Goal: Task Accomplishment & Management: Use online tool/utility

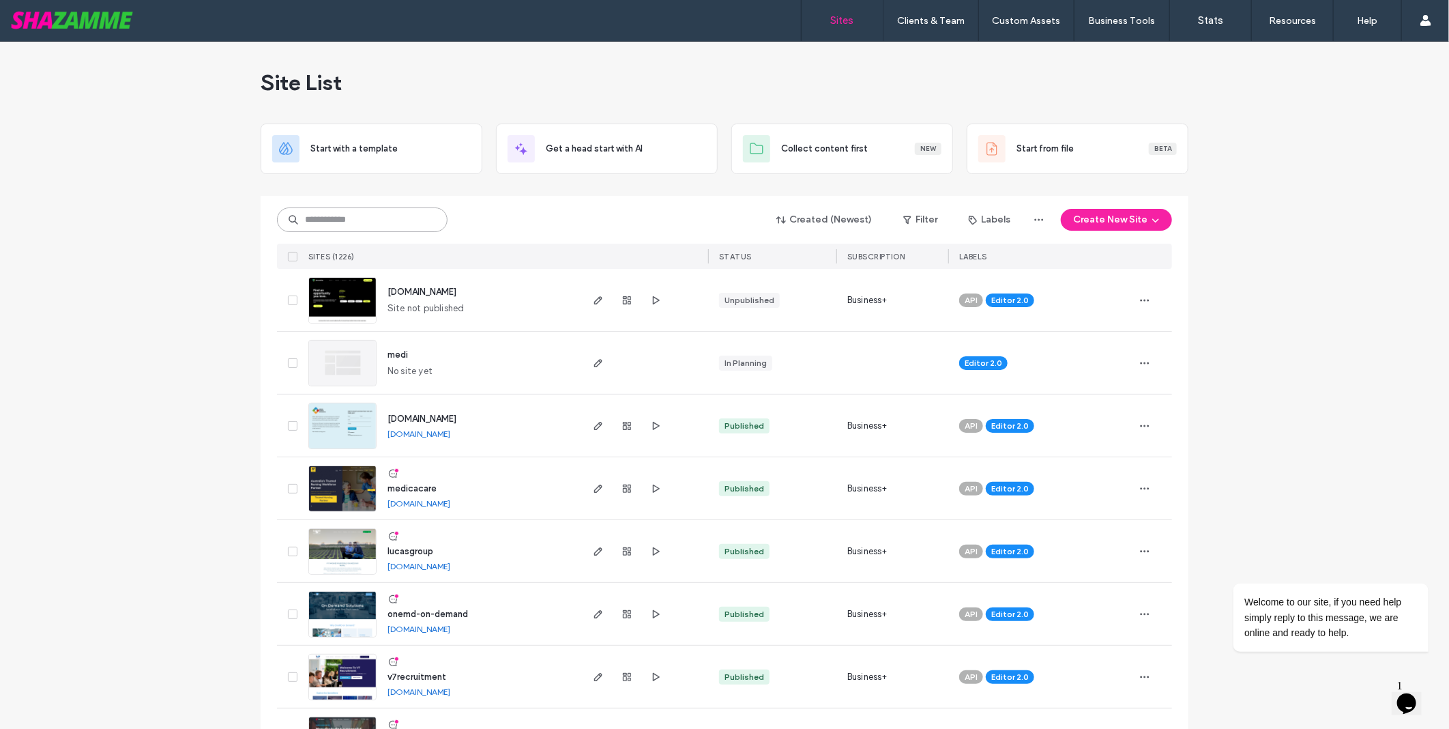
click at [389, 215] on input at bounding box center [362, 219] width 171 height 25
type input "*******"
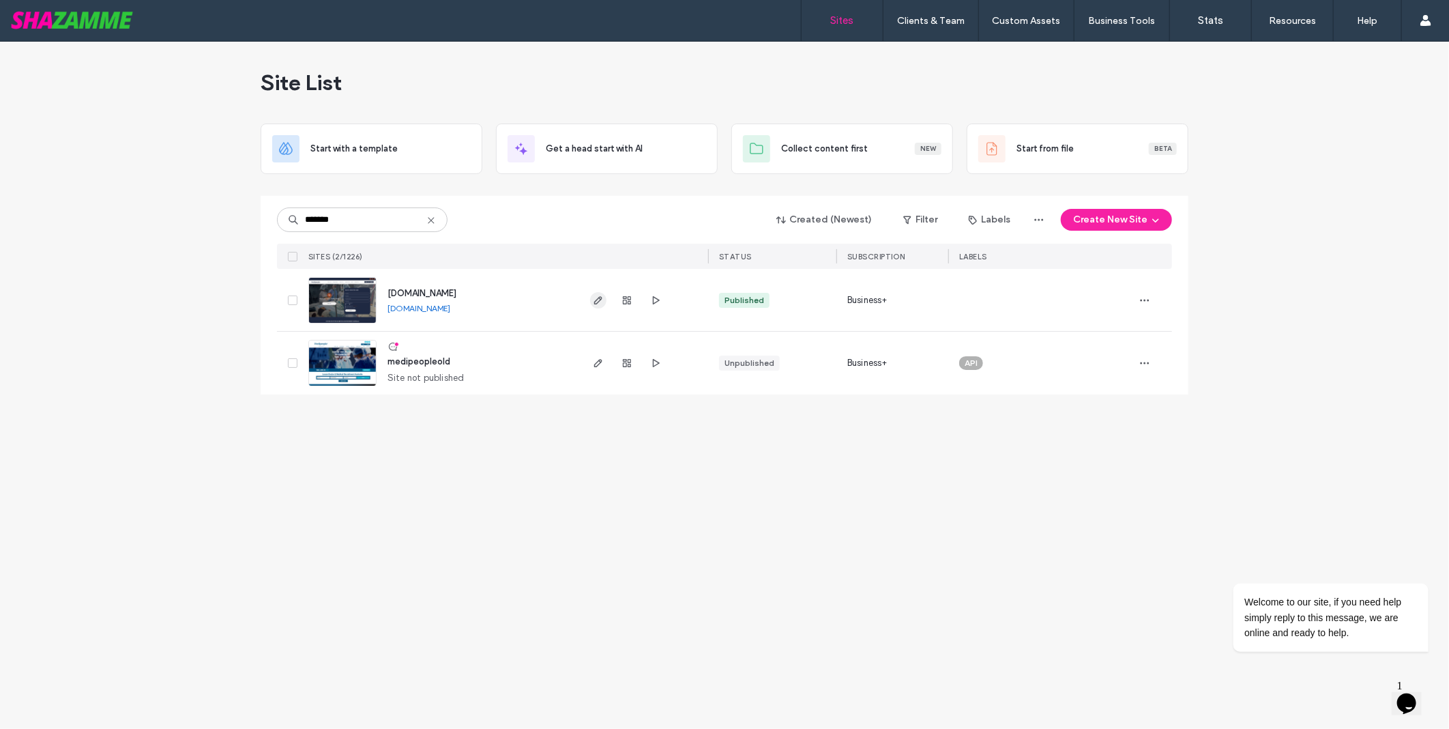
click at [596, 298] on icon "button" at bounding box center [598, 300] width 11 height 11
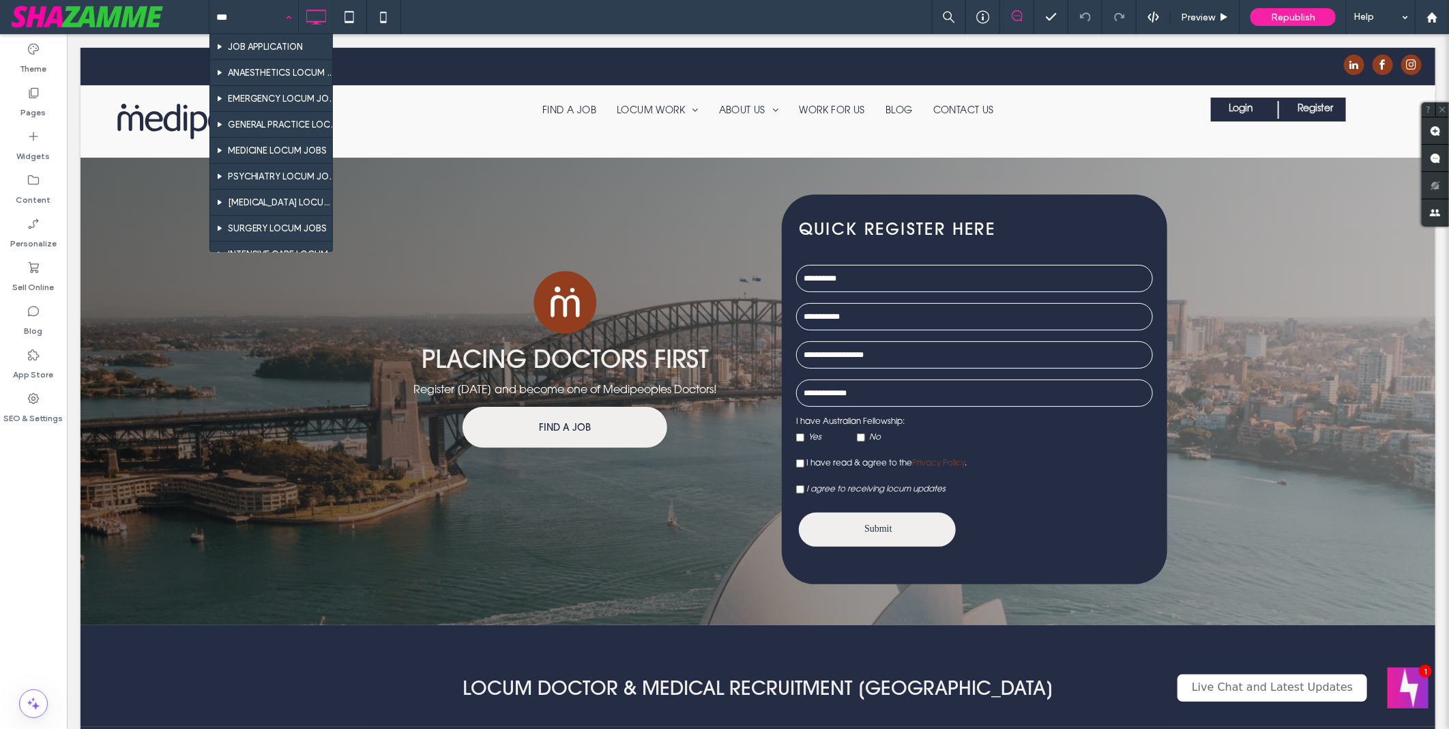
type input "****"
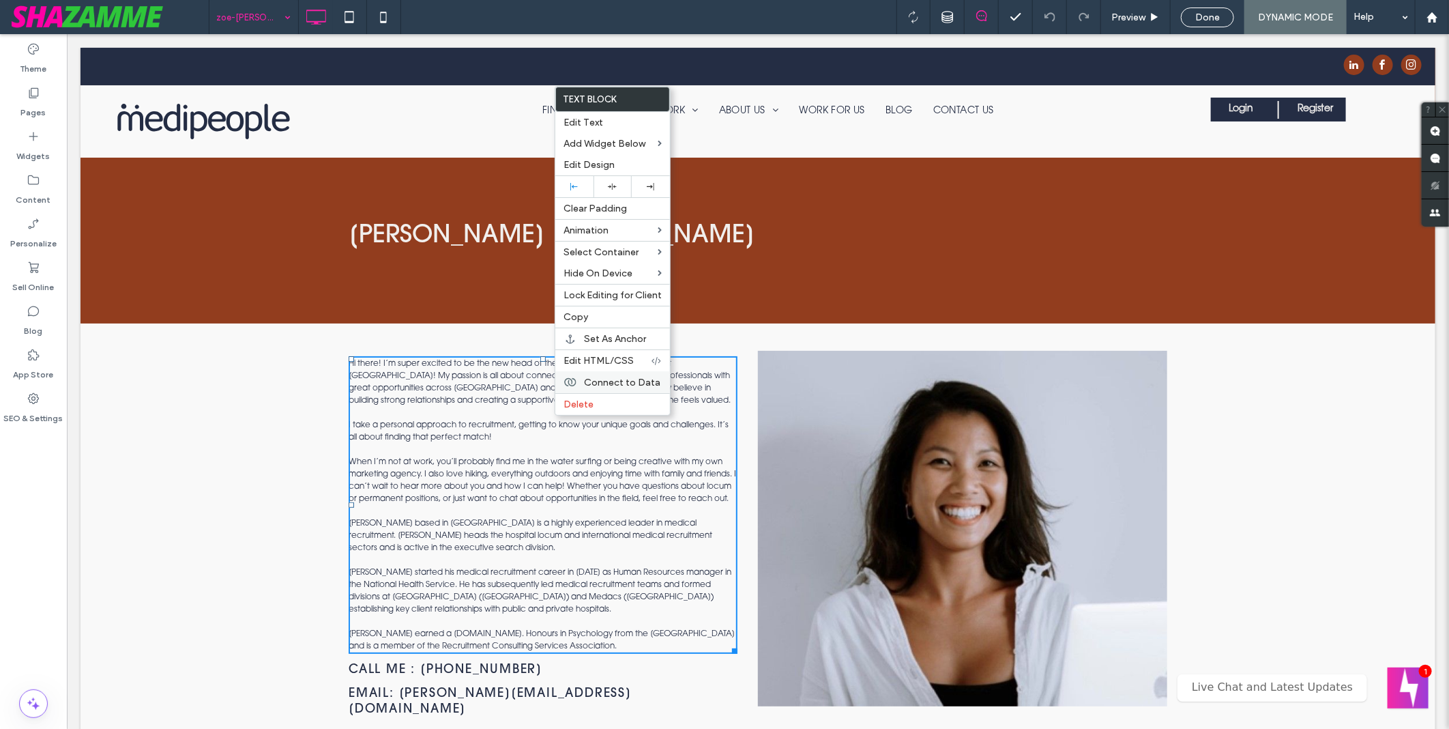
click at [600, 386] on span "Connect to Data" at bounding box center [622, 383] width 76 height 12
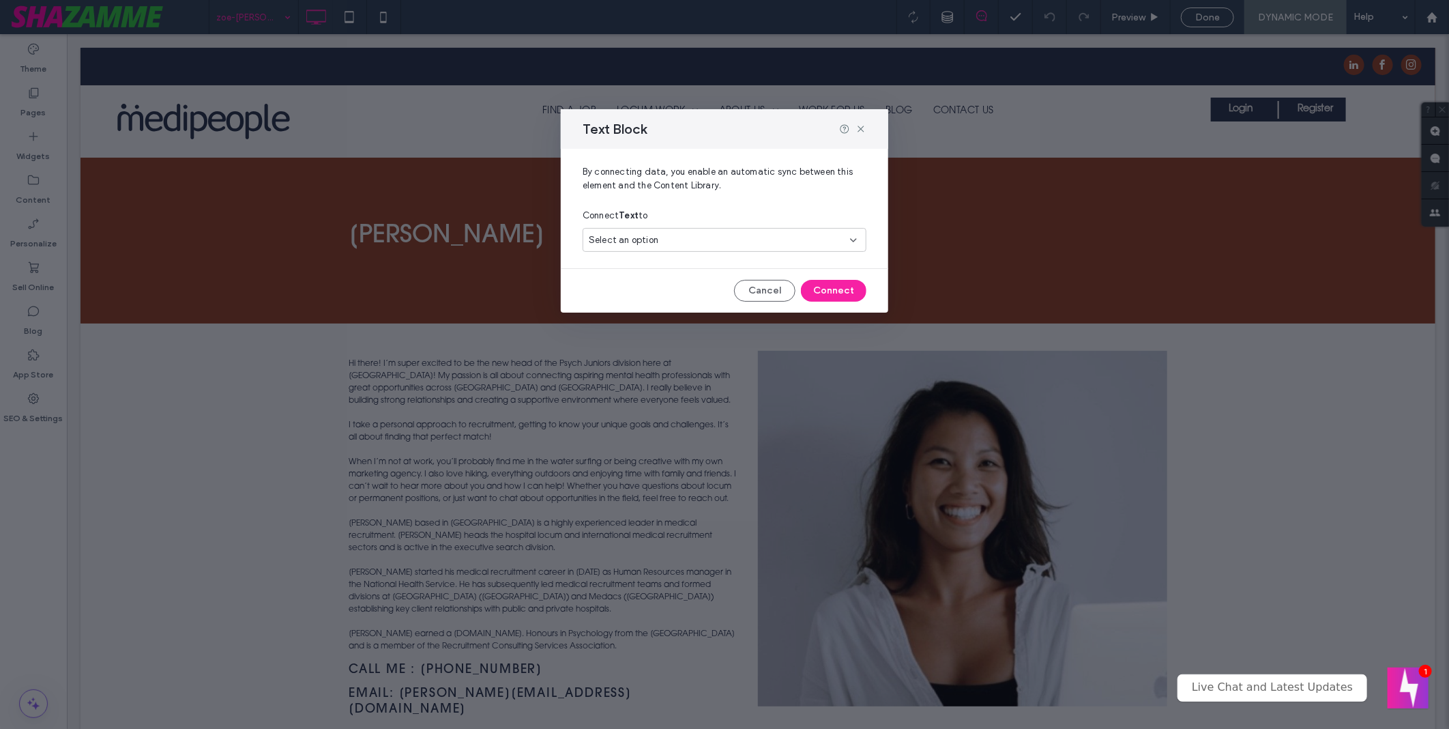
click at [736, 247] on div "Select an option" at bounding box center [725, 240] width 284 height 24
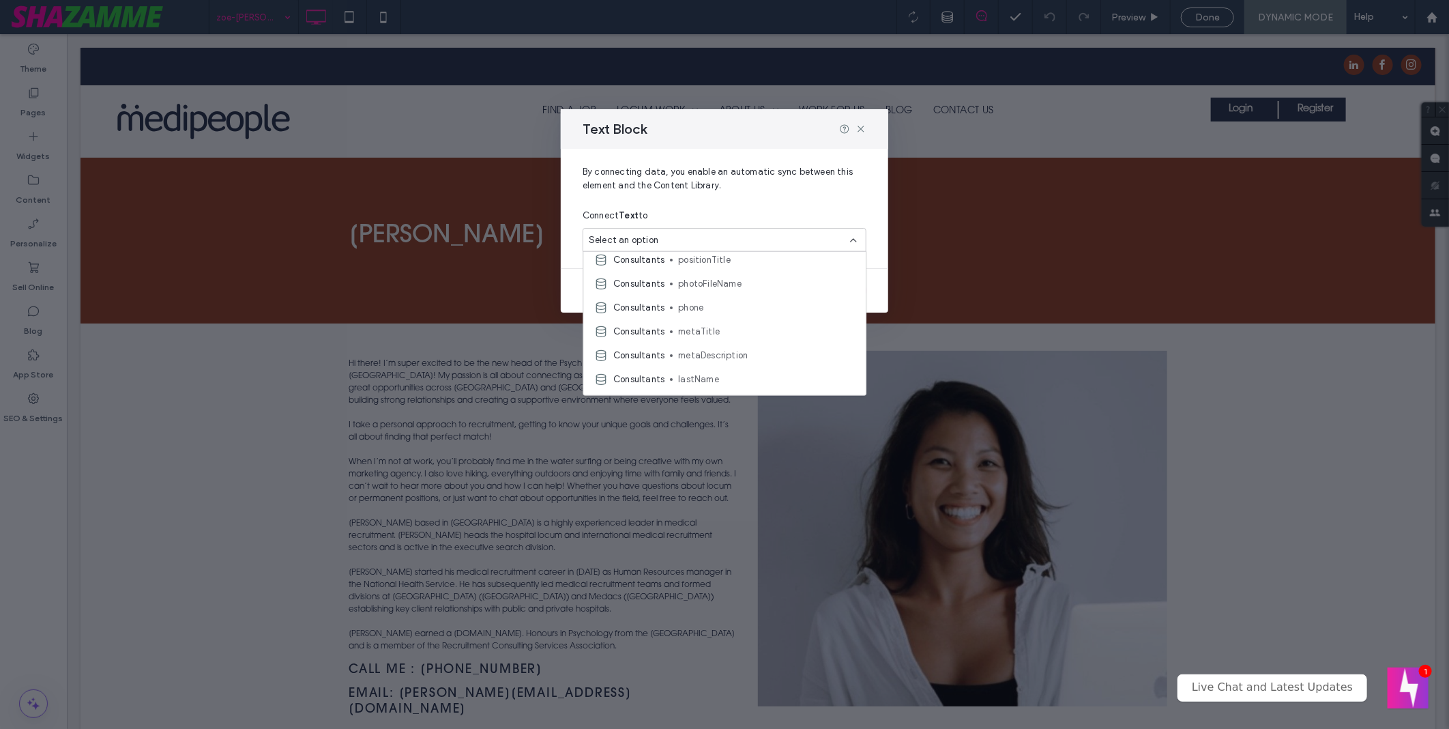
scroll to position [227, 0]
click at [766, 298] on span "fullDescription" at bounding box center [767, 299] width 177 height 14
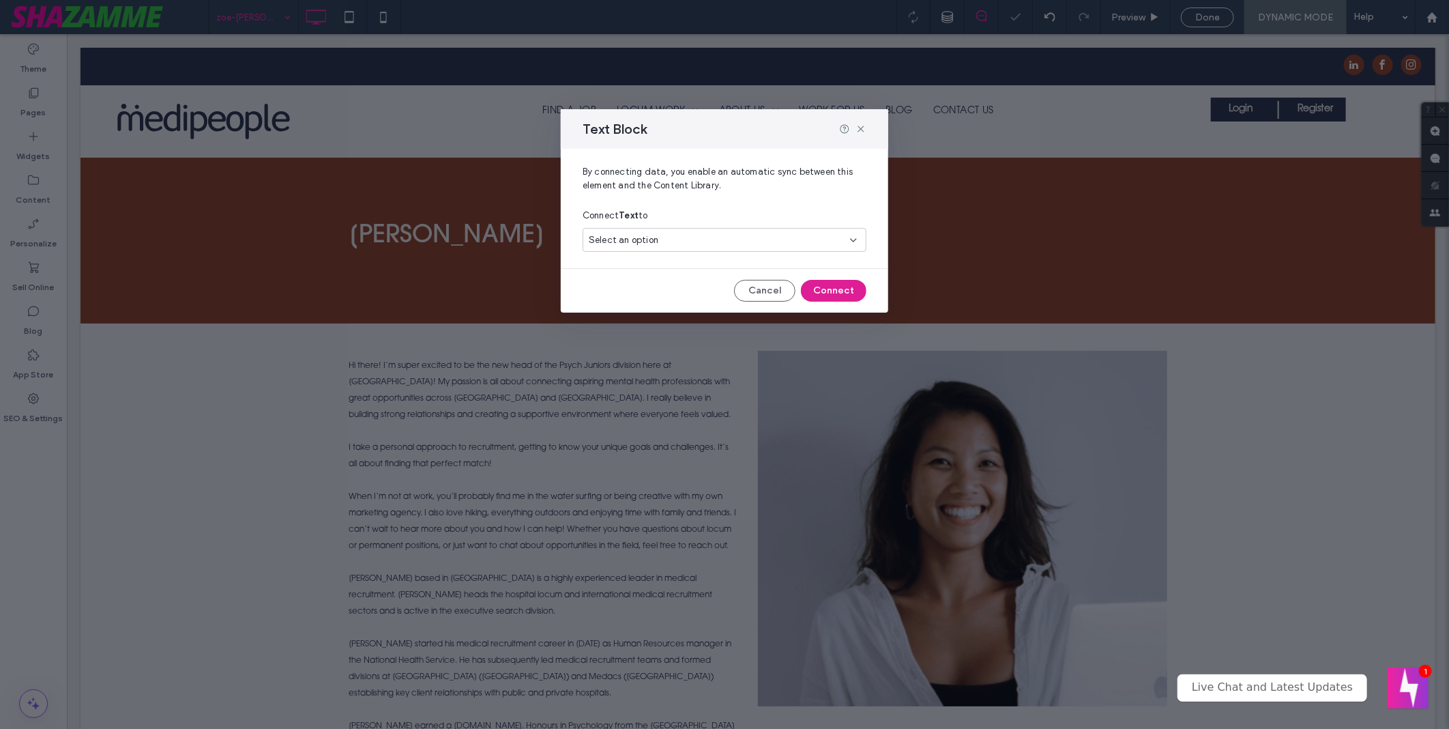
click at [842, 291] on button "Connect" at bounding box center [834, 291] width 66 height 22
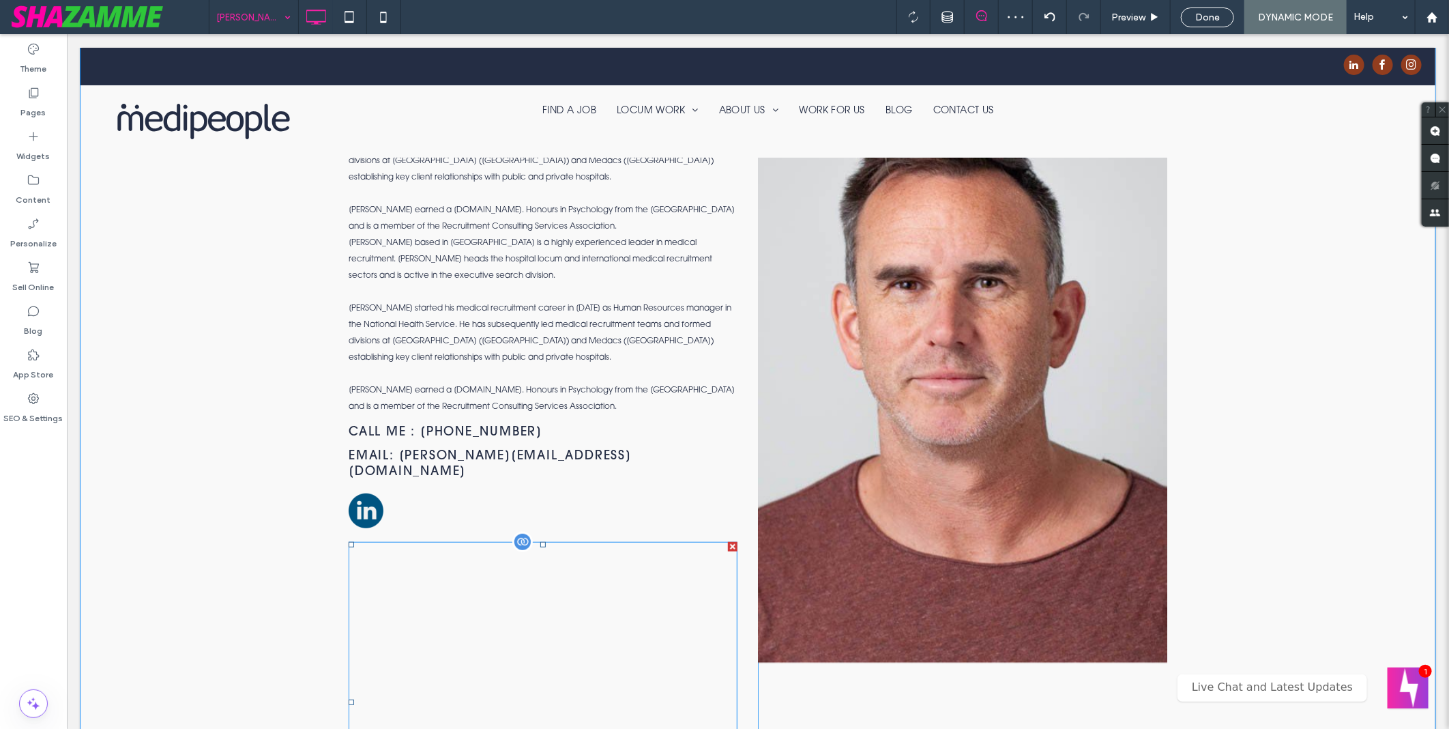
scroll to position [151, 0]
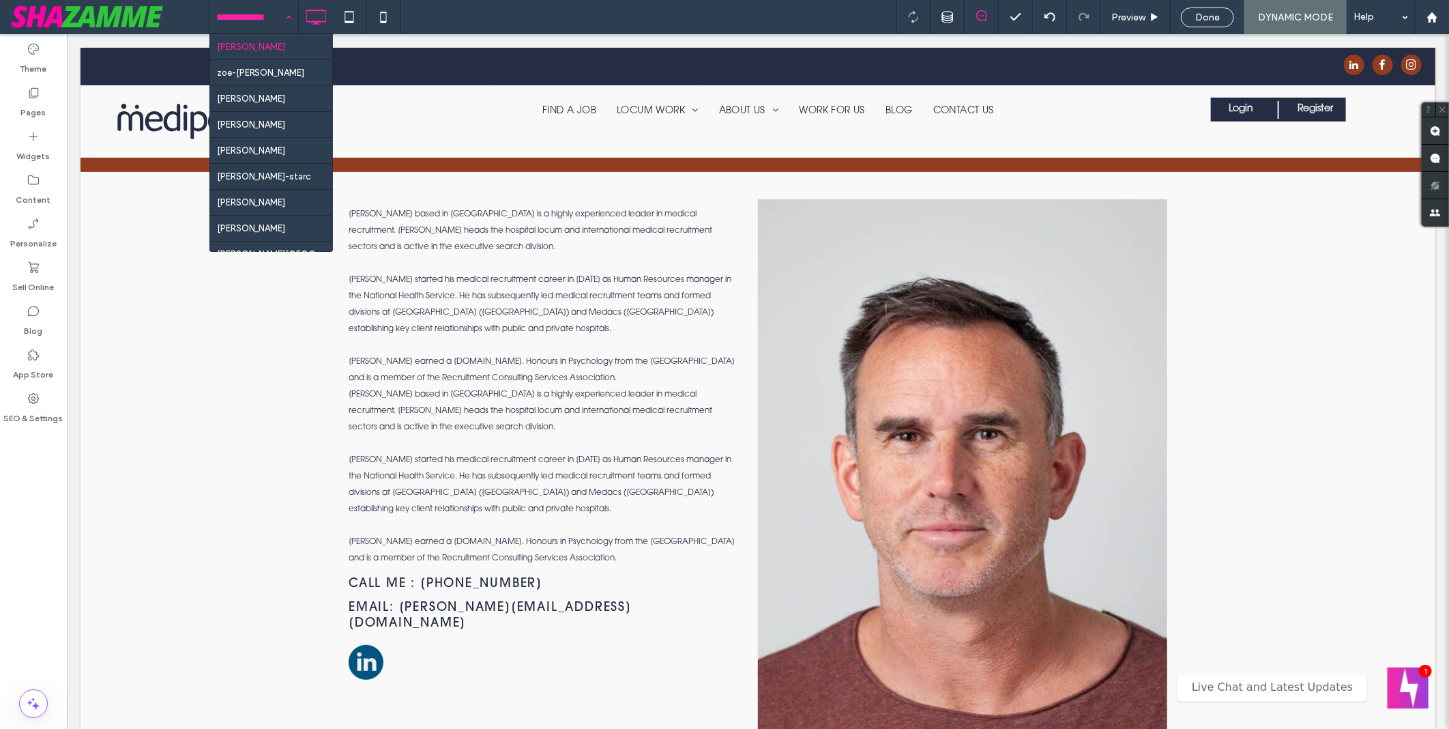
click at [253, 9] on input at bounding box center [250, 17] width 68 height 34
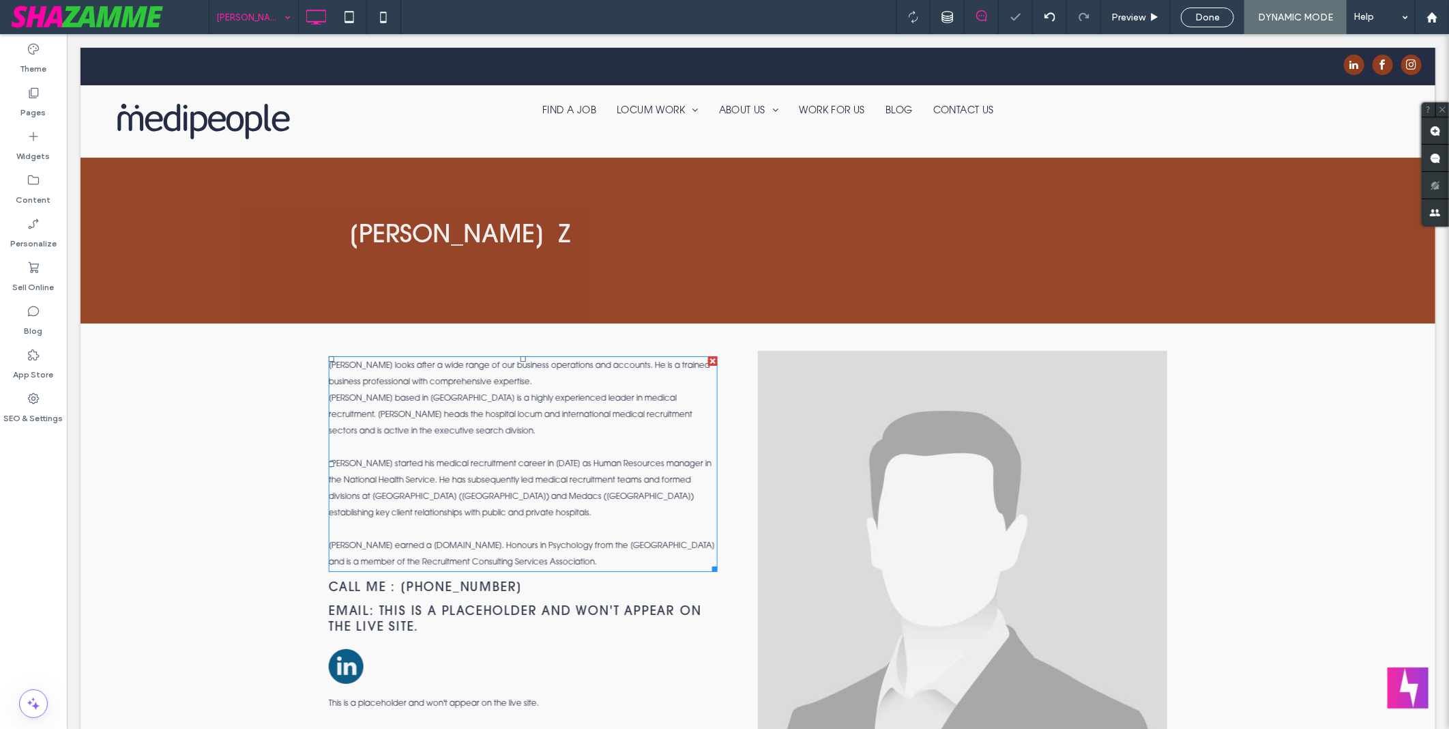
scroll to position [0, 0]
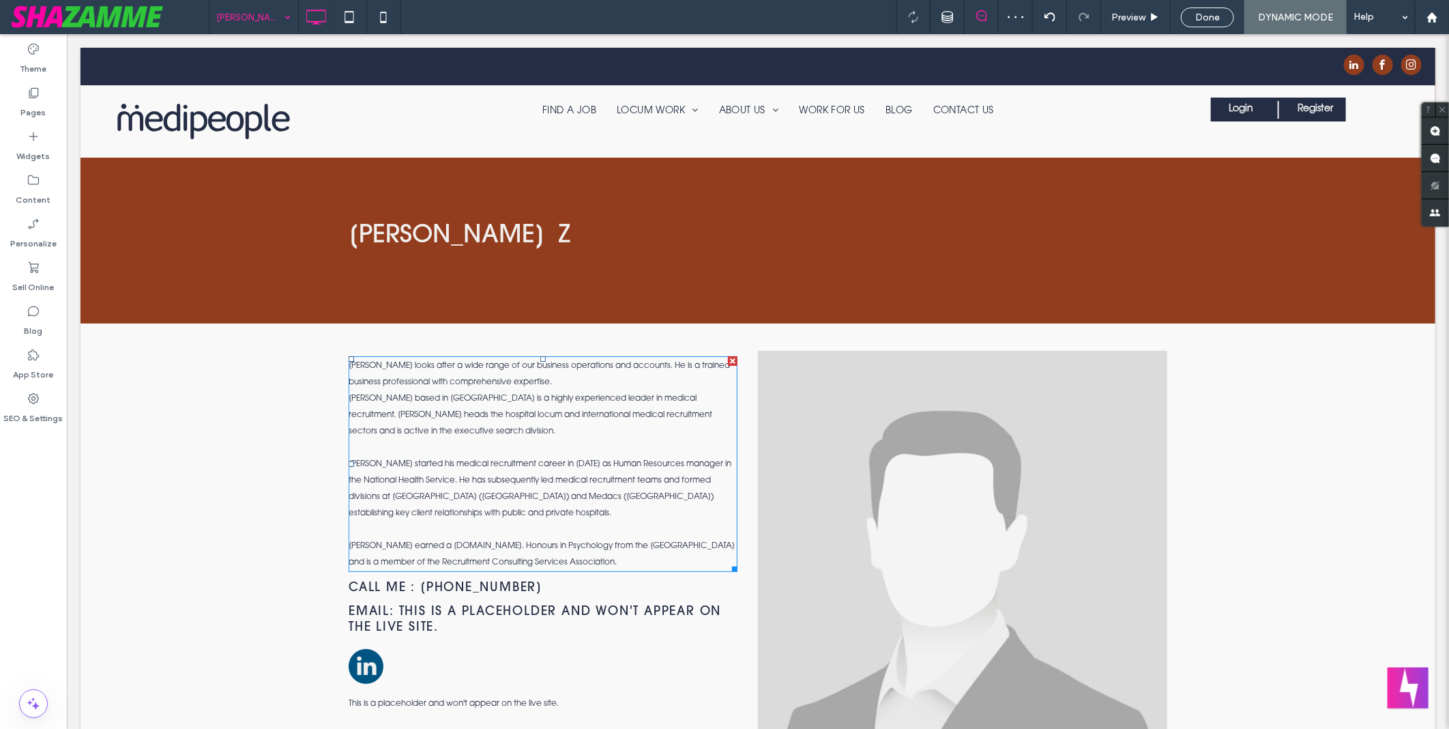
click at [573, 399] on div "James Whitaker based in Sydney is a highly experienced leader in medical recrui…" at bounding box center [542, 414] width 389 height 49
drag, startPoint x: 639, startPoint y: 433, endPoint x: 573, endPoint y: 399, distance: 75.1
click at [573, 399] on div "James Whitaker based in Sydney is a highly experienced leader in medical recrui…" at bounding box center [542, 414] width 389 height 49
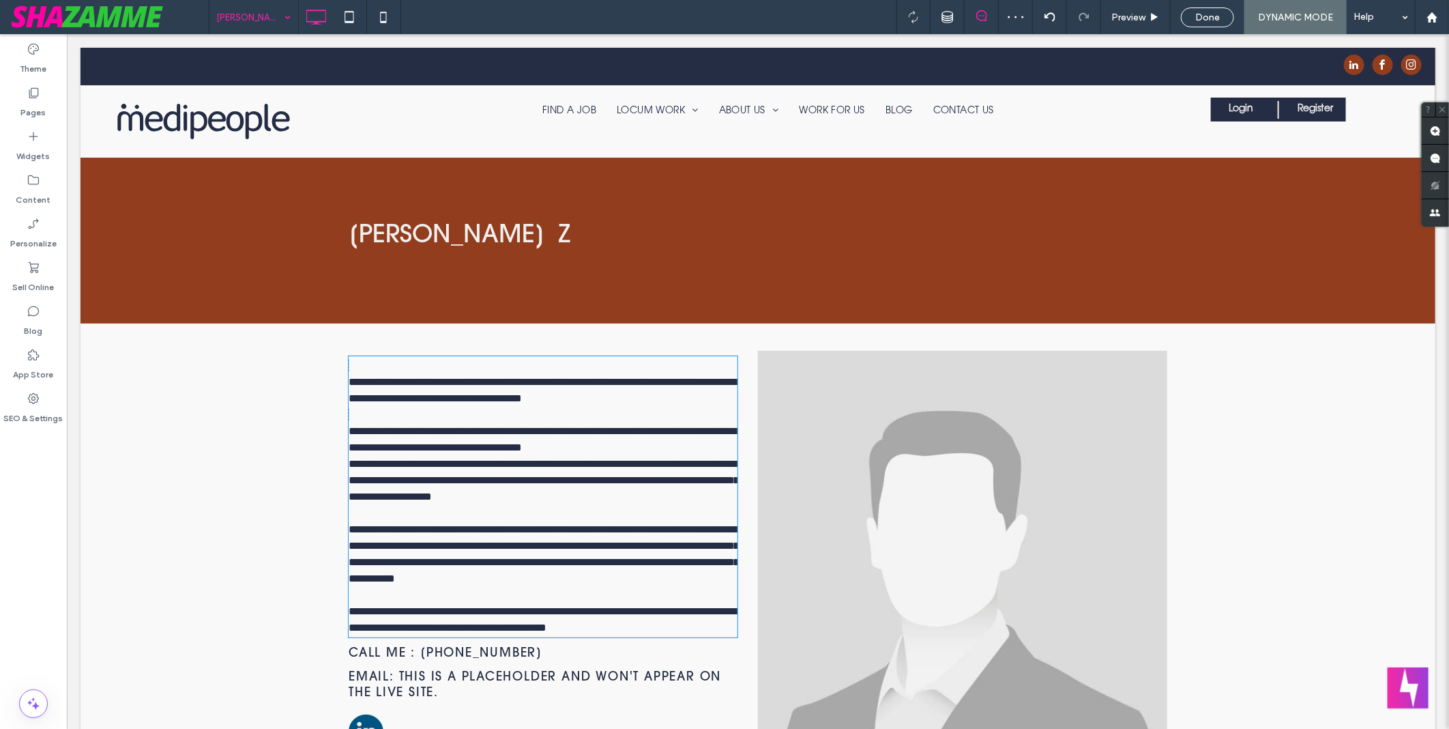
drag, startPoint x: 573, startPoint y: 399, endPoint x: 470, endPoint y: 403, distance: 102.4
click at [470, 403] on div "**********" at bounding box center [542, 389] width 389 height 33
type input "**********"
type input "**"
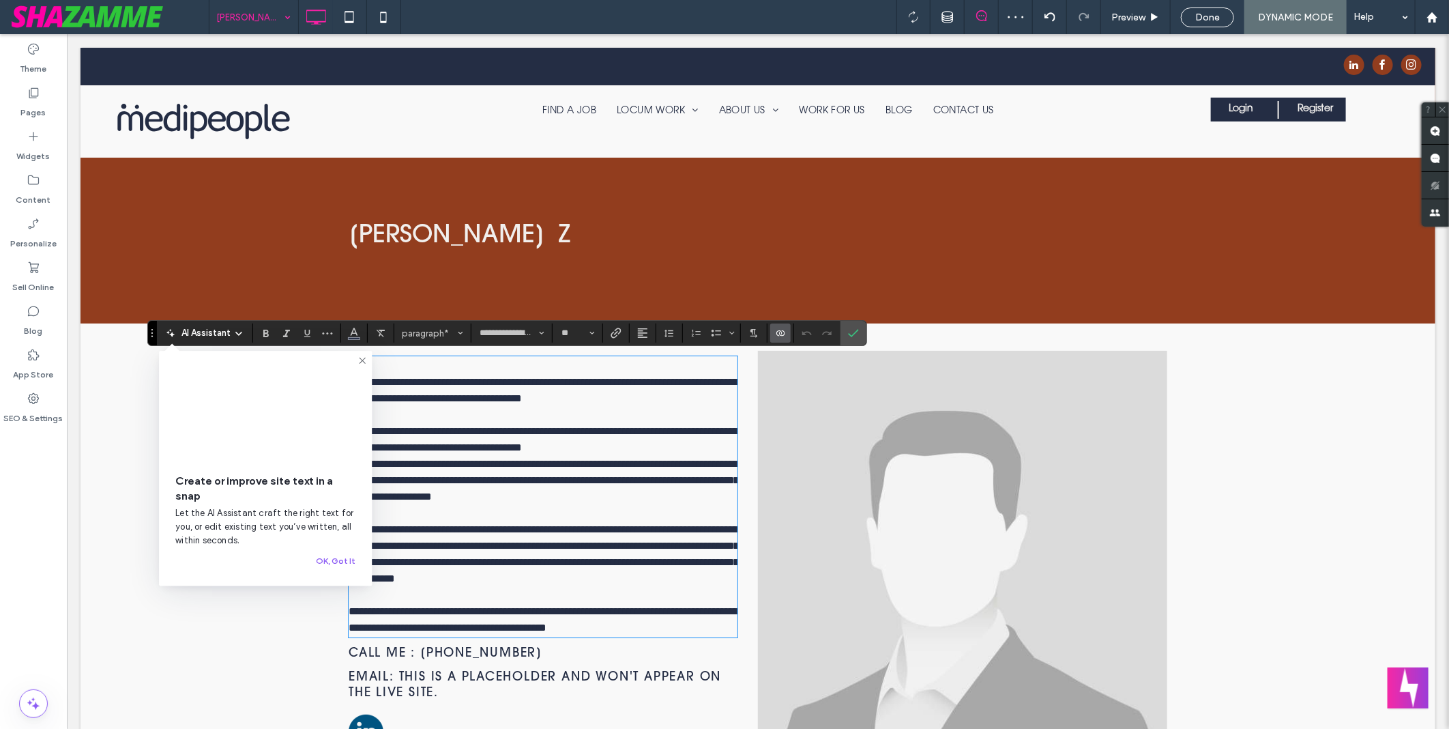
click at [585, 419] on p "**********" at bounding box center [542, 390] width 389 height 66
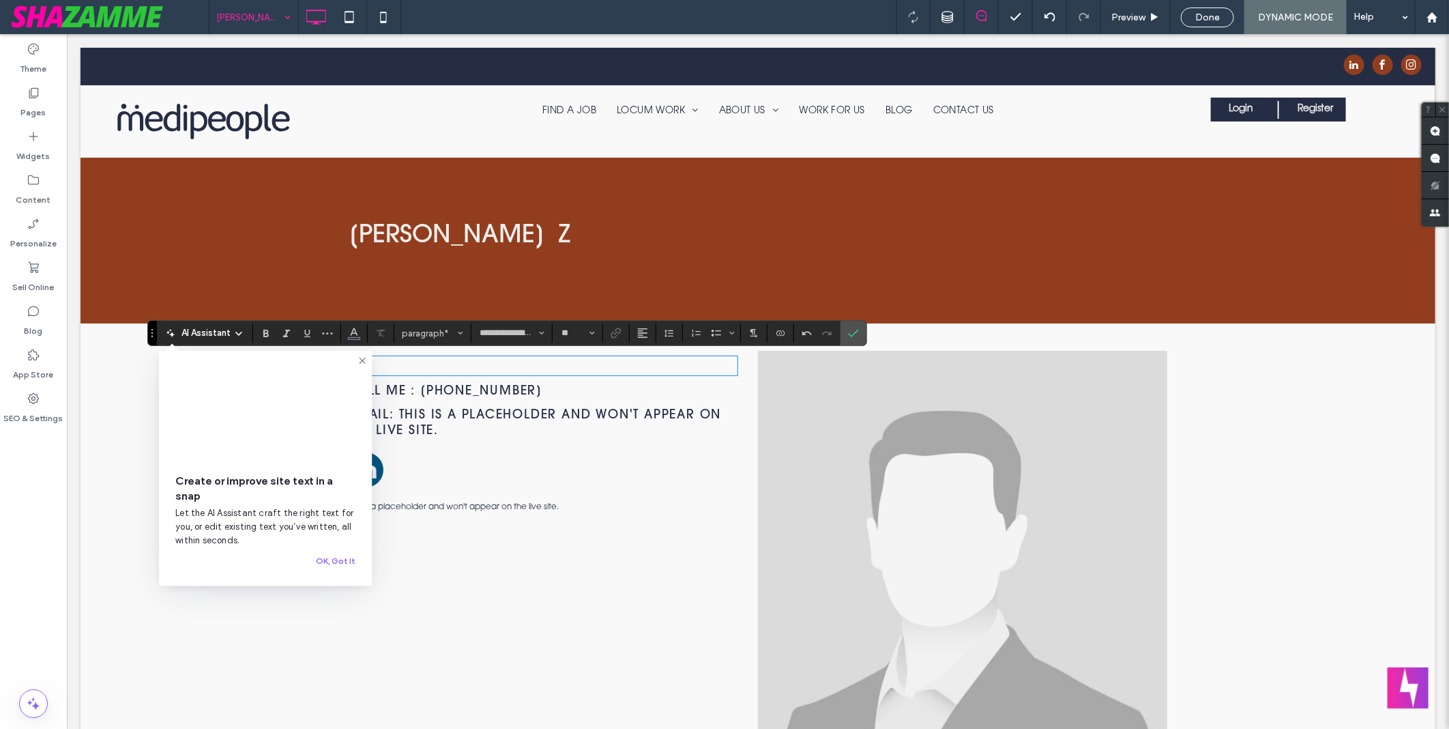
click at [358, 356] on icon at bounding box center [362, 360] width 11 height 11
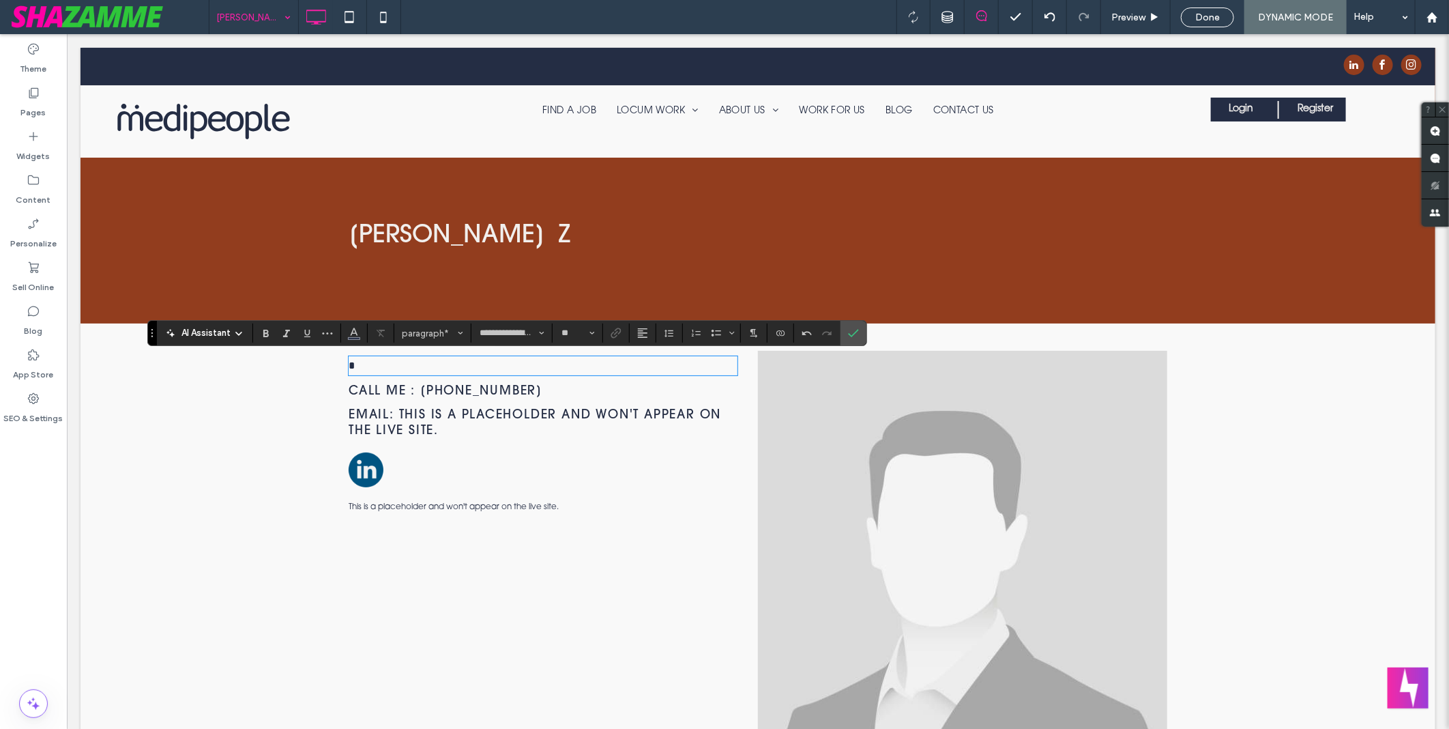
click at [409, 365] on p at bounding box center [542, 365] width 389 height 16
click at [772, 334] on label "Connect To Data" at bounding box center [780, 332] width 20 height 19
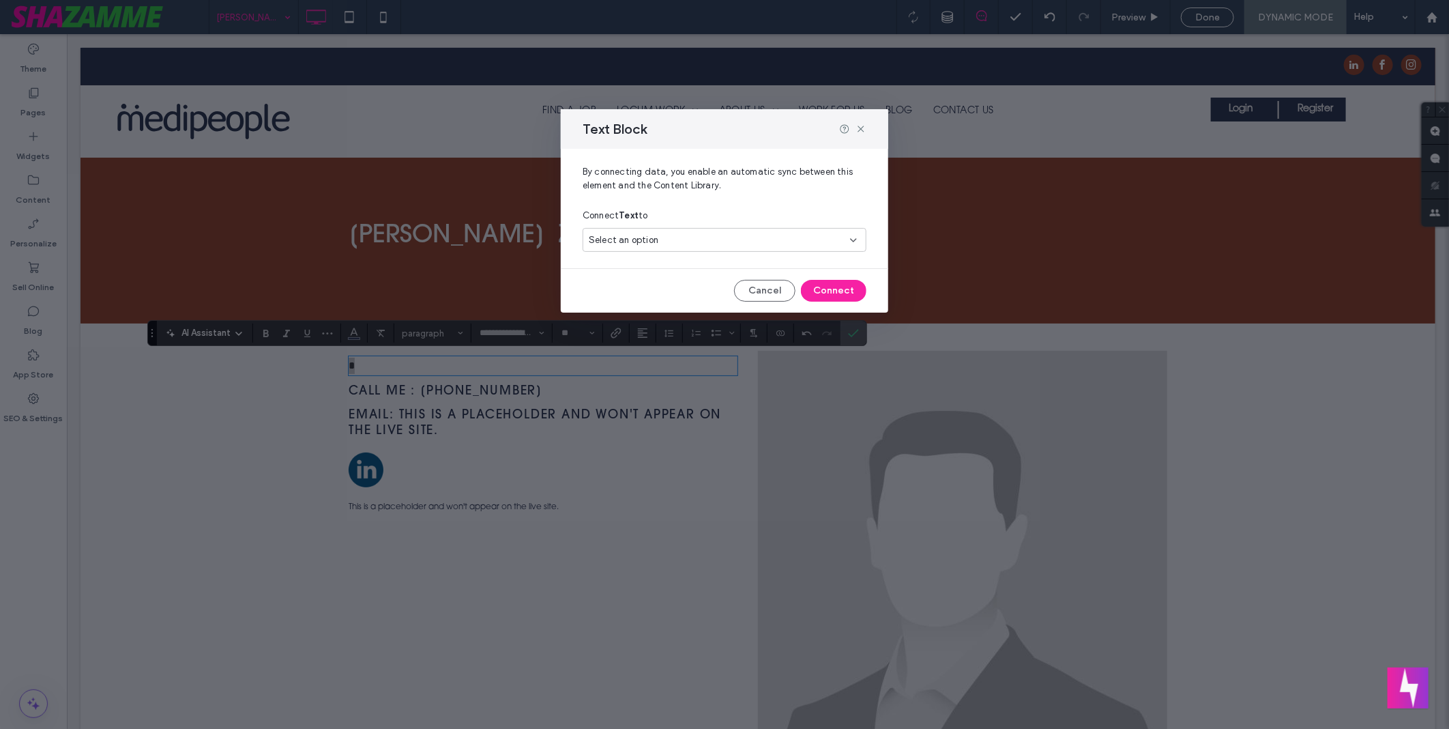
click at [697, 240] on div "Select an option" at bounding box center [716, 240] width 255 height 14
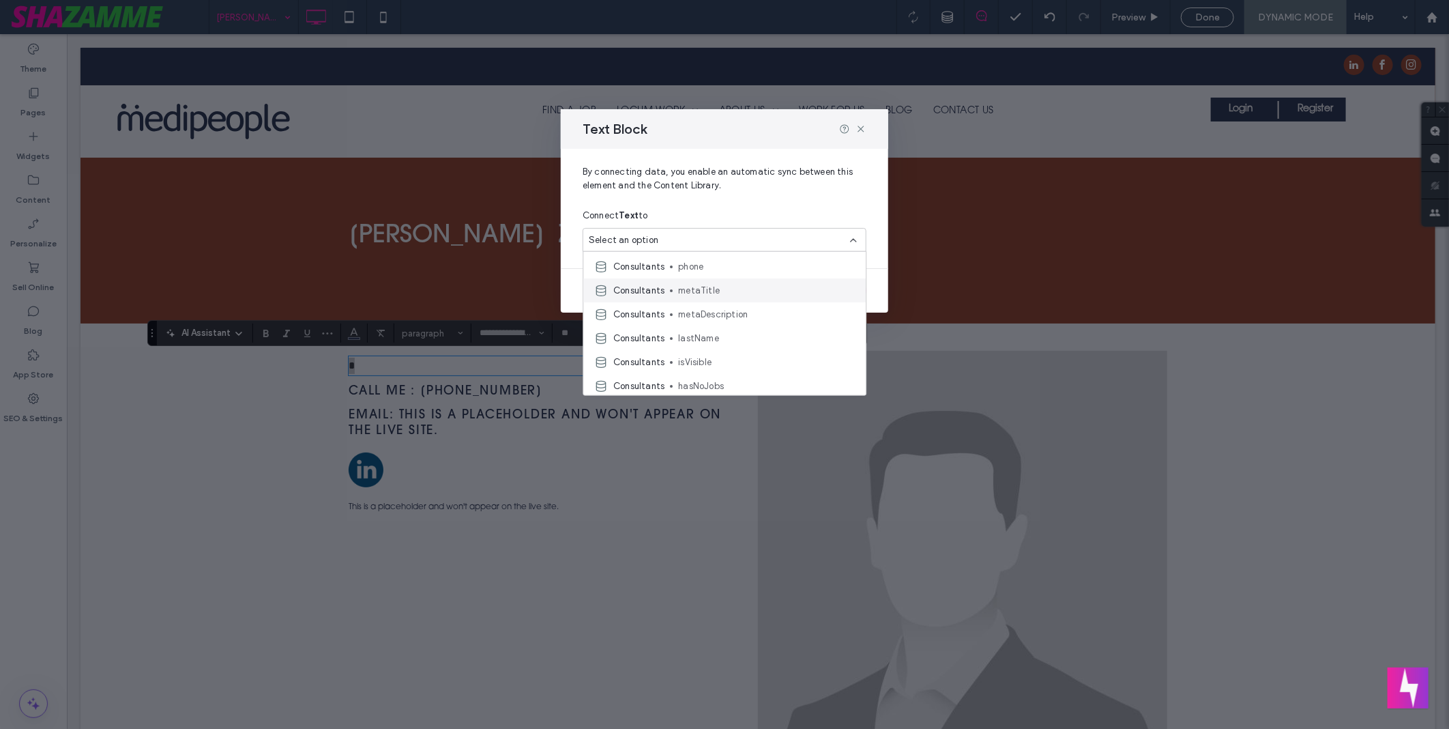
scroll to position [151, 0]
click at [755, 379] on span "fullDescription" at bounding box center [767, 375] width 177 height 14
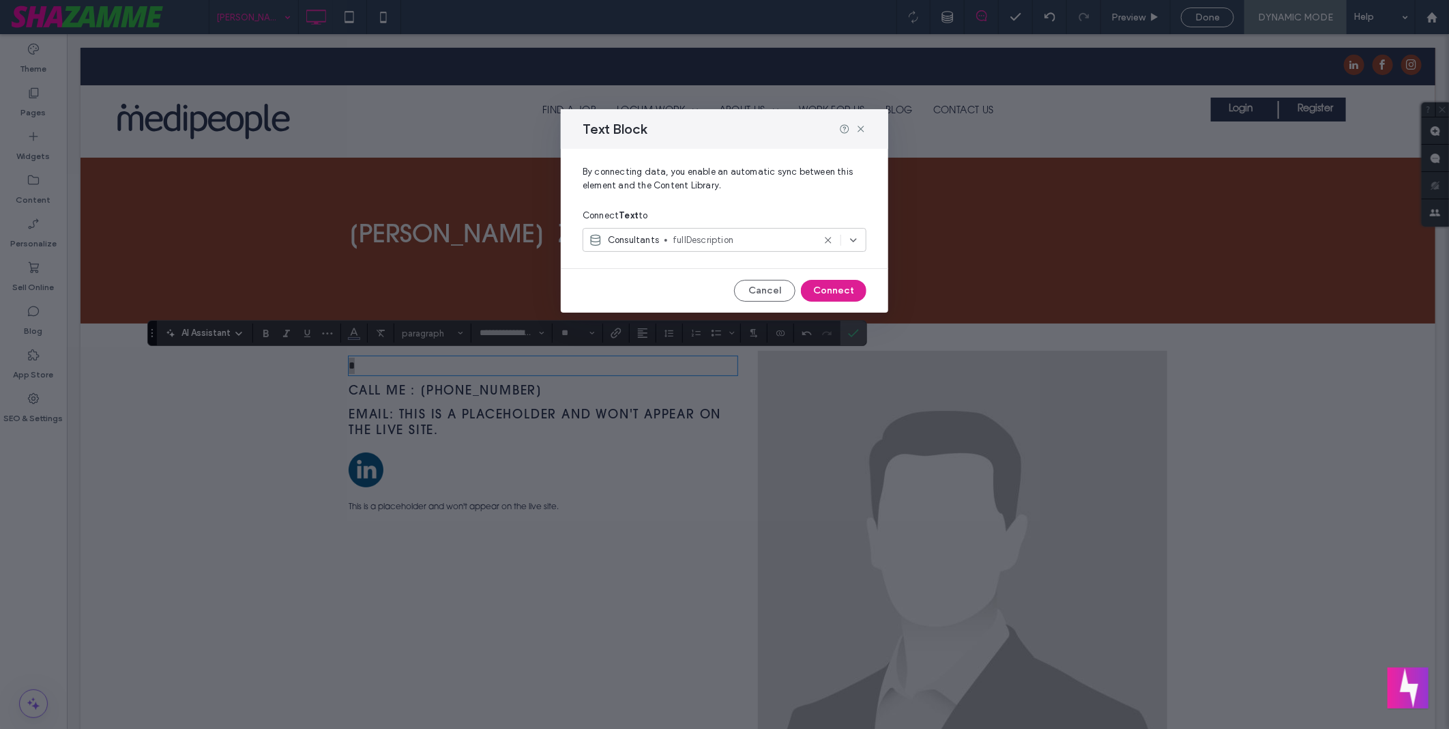
click at [852, 285] on button "Connect" at bounding box center [834, 291] width 66 height 22
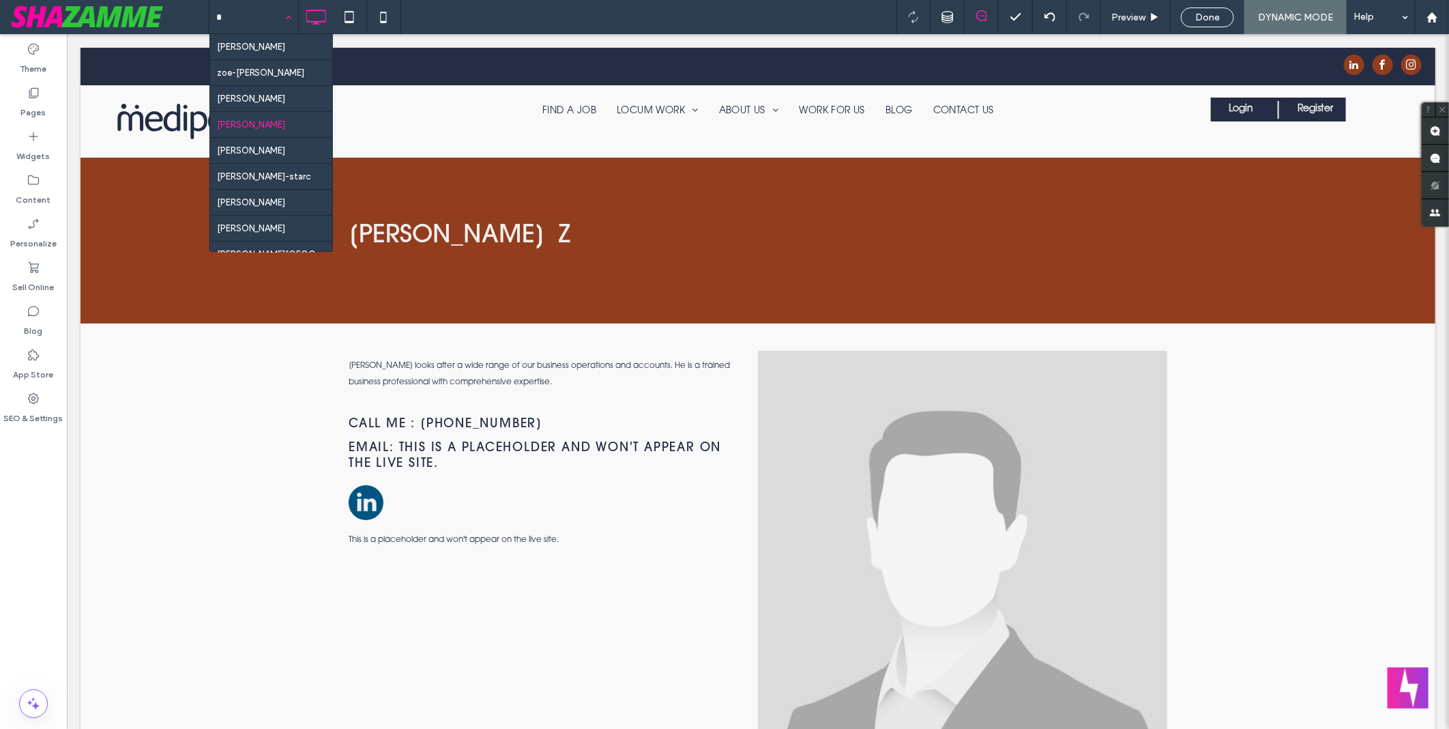
type input "**"
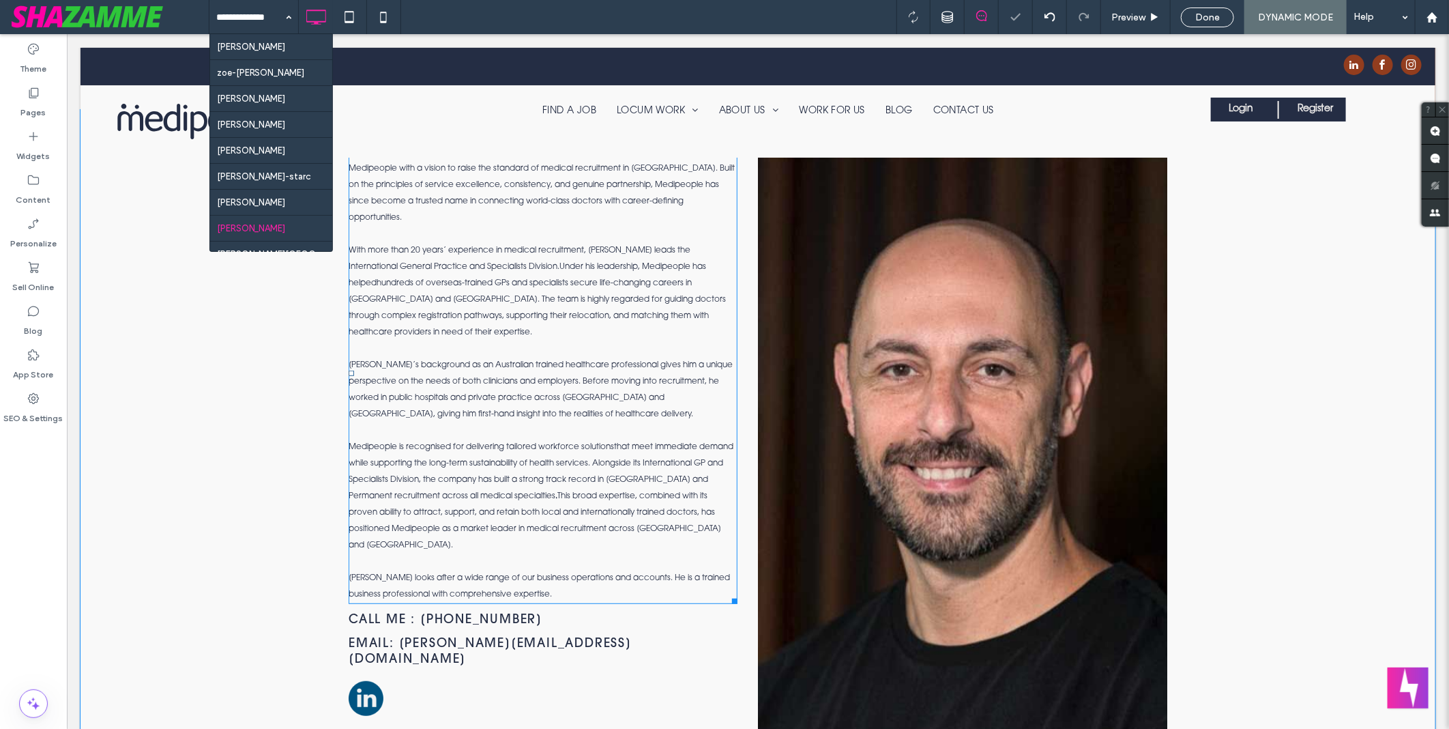
scroll to position [227, 0]
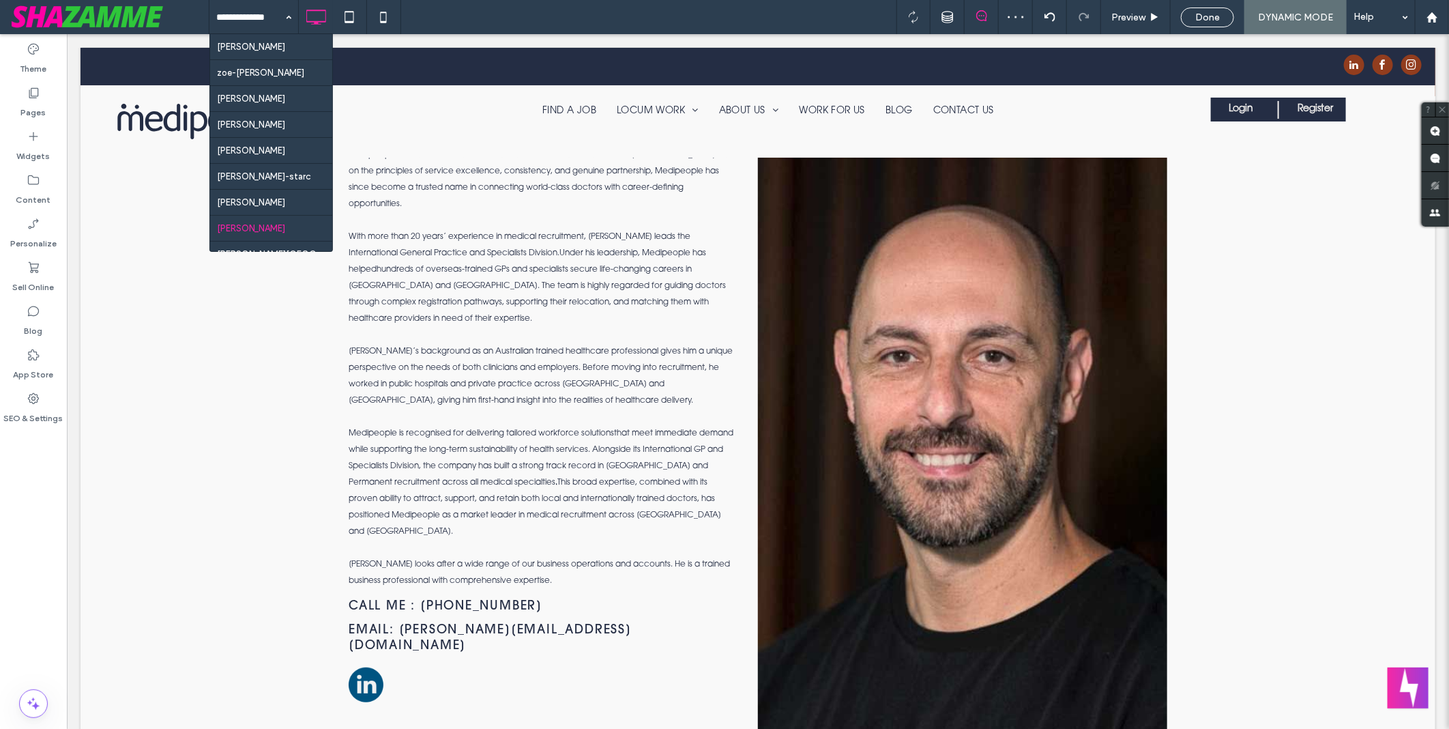
click at [595, 14] on div "James-Whitaker zoe-nassis Tracy-Owens sam chris-chew lucila-starc agustina-vazq…" at bounding box center [829, 17] width 1241 height 34
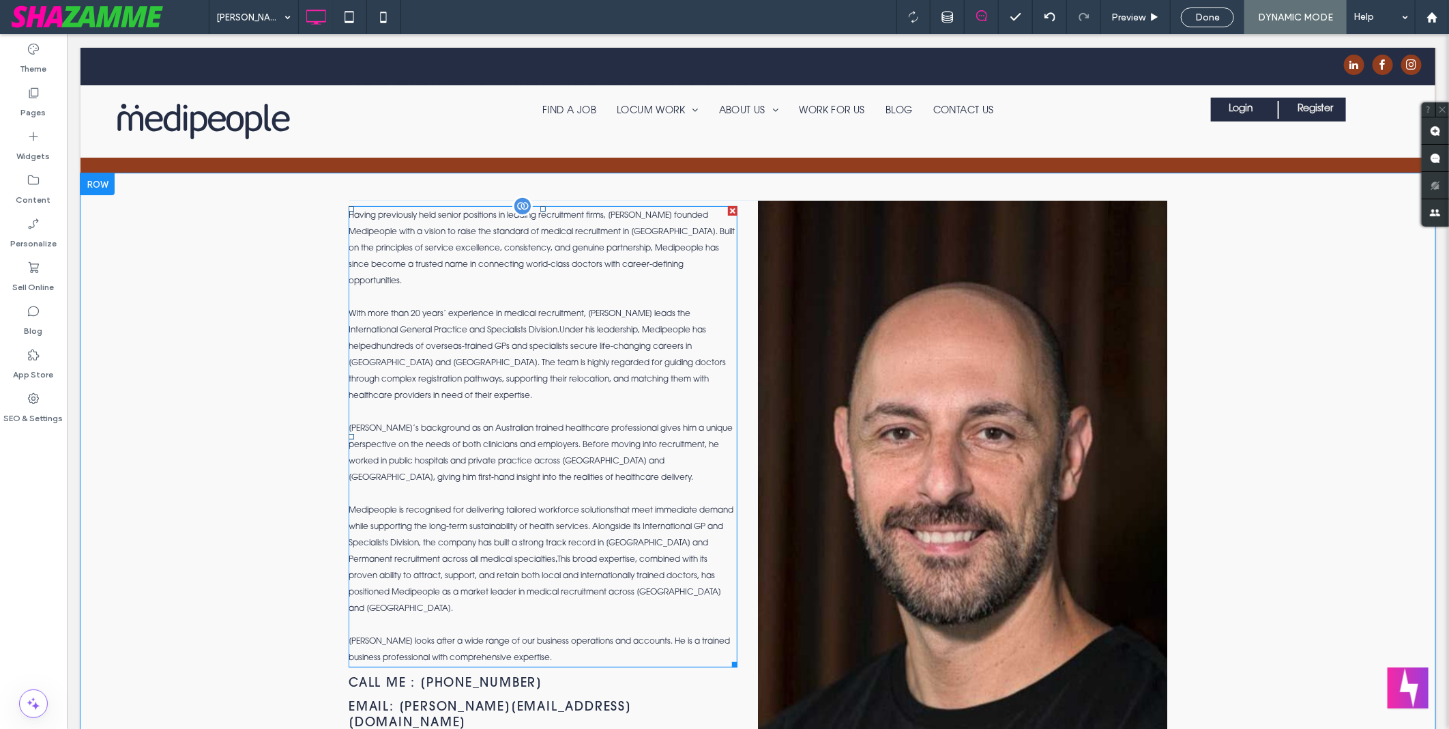
scroll to position [151, 0]
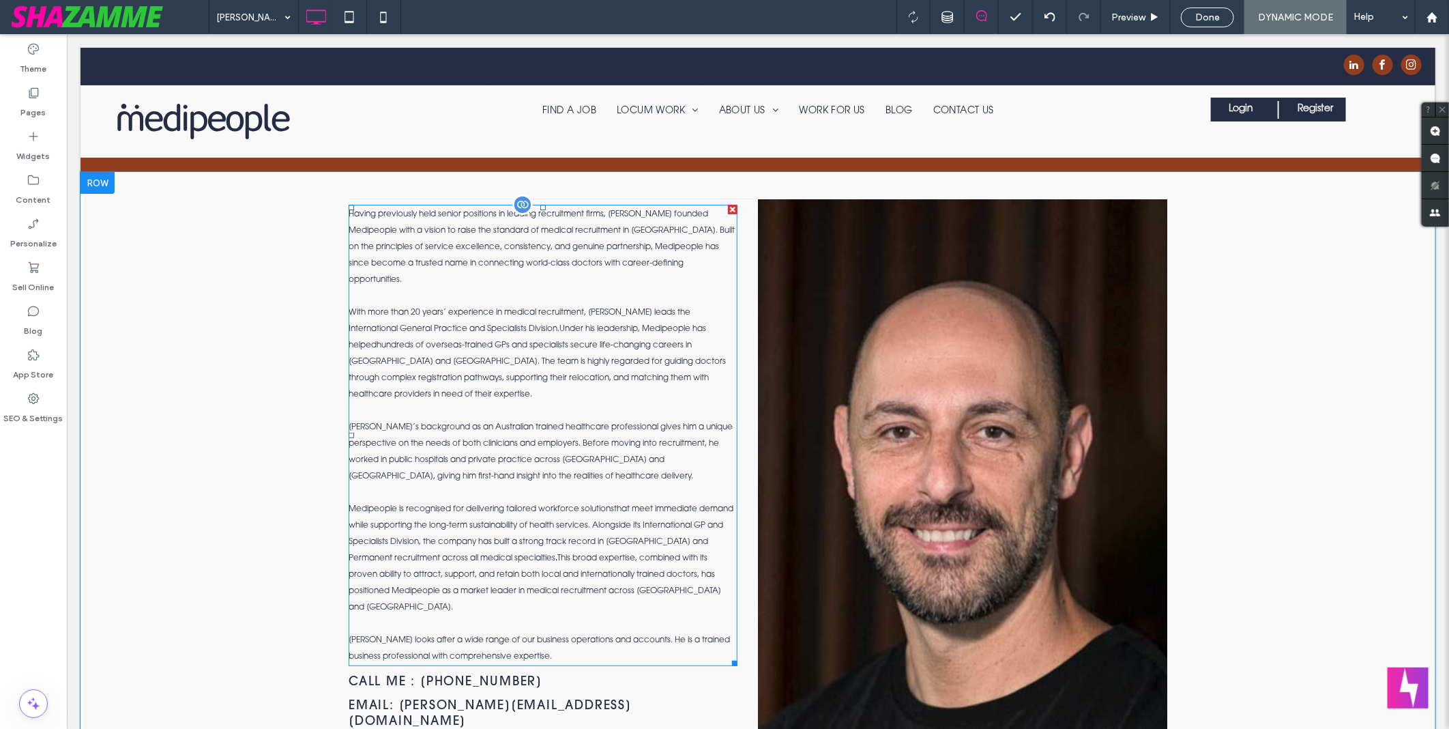
click at [575, 418] on div "Chris’s background as an Australian trained healthcare professional gives him a…" at bounding box center [542, 451] width 389 height 66
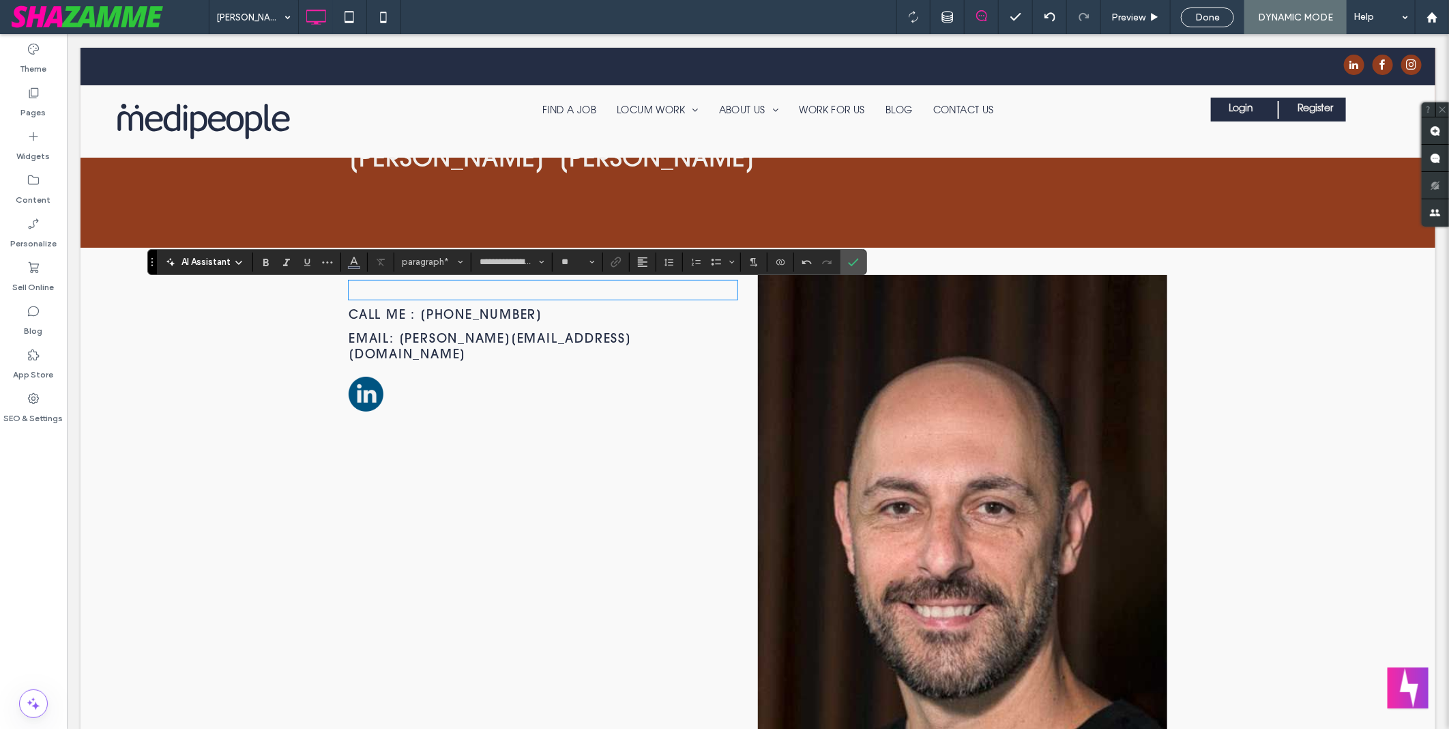
scroll to position [0, 0]
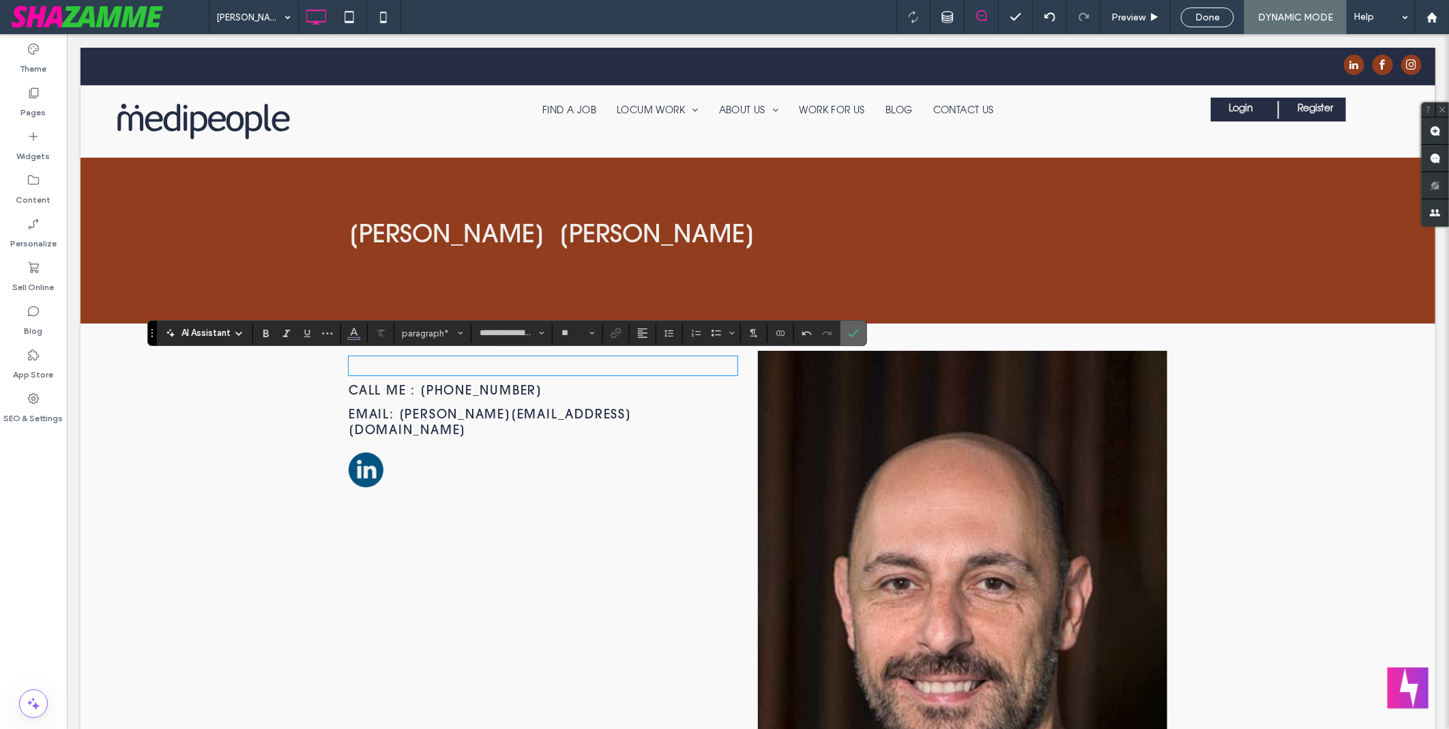
click at [852, 332] on icon "Confirm" at bounding box center [853, 333] width 11 height 11
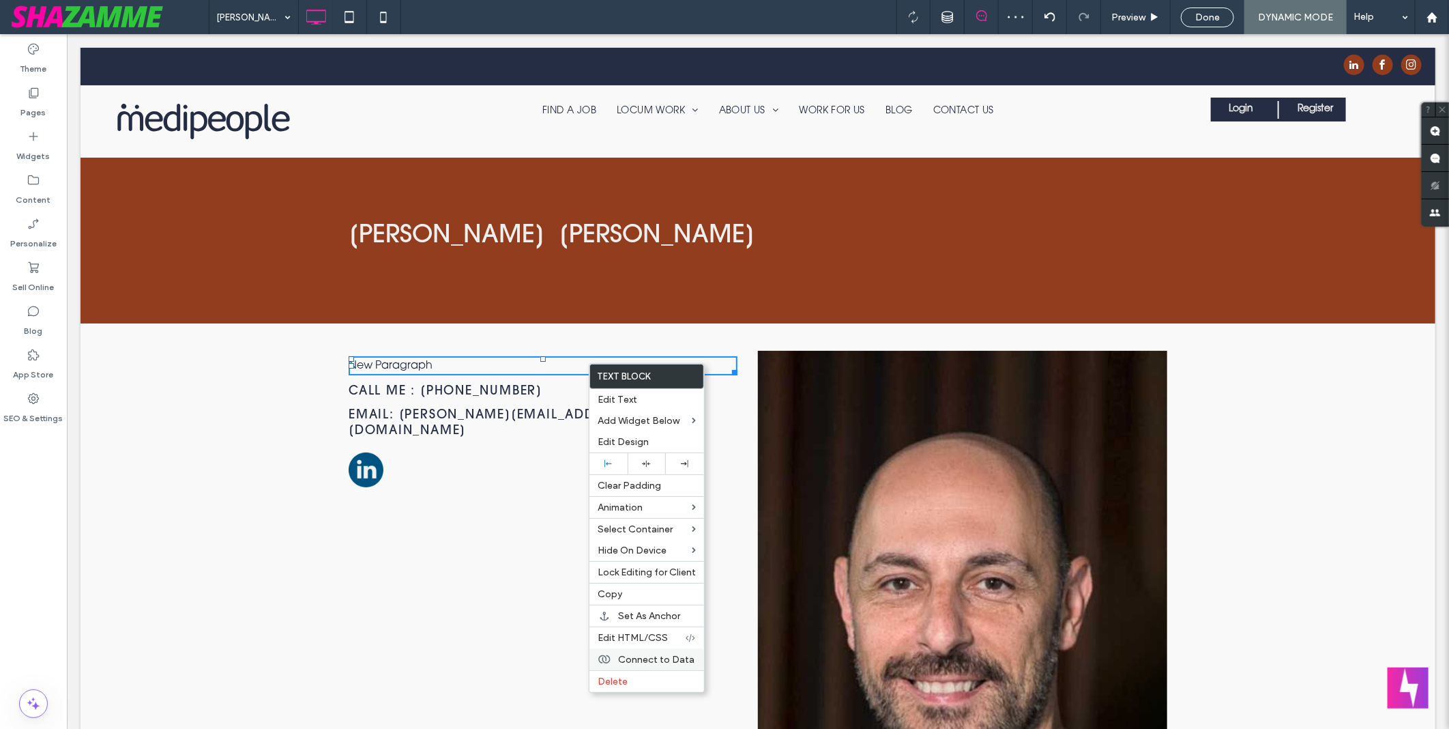
click at [664, 662] on span "Connect to Data" at bounding box center [656, 660] width 76 height 12
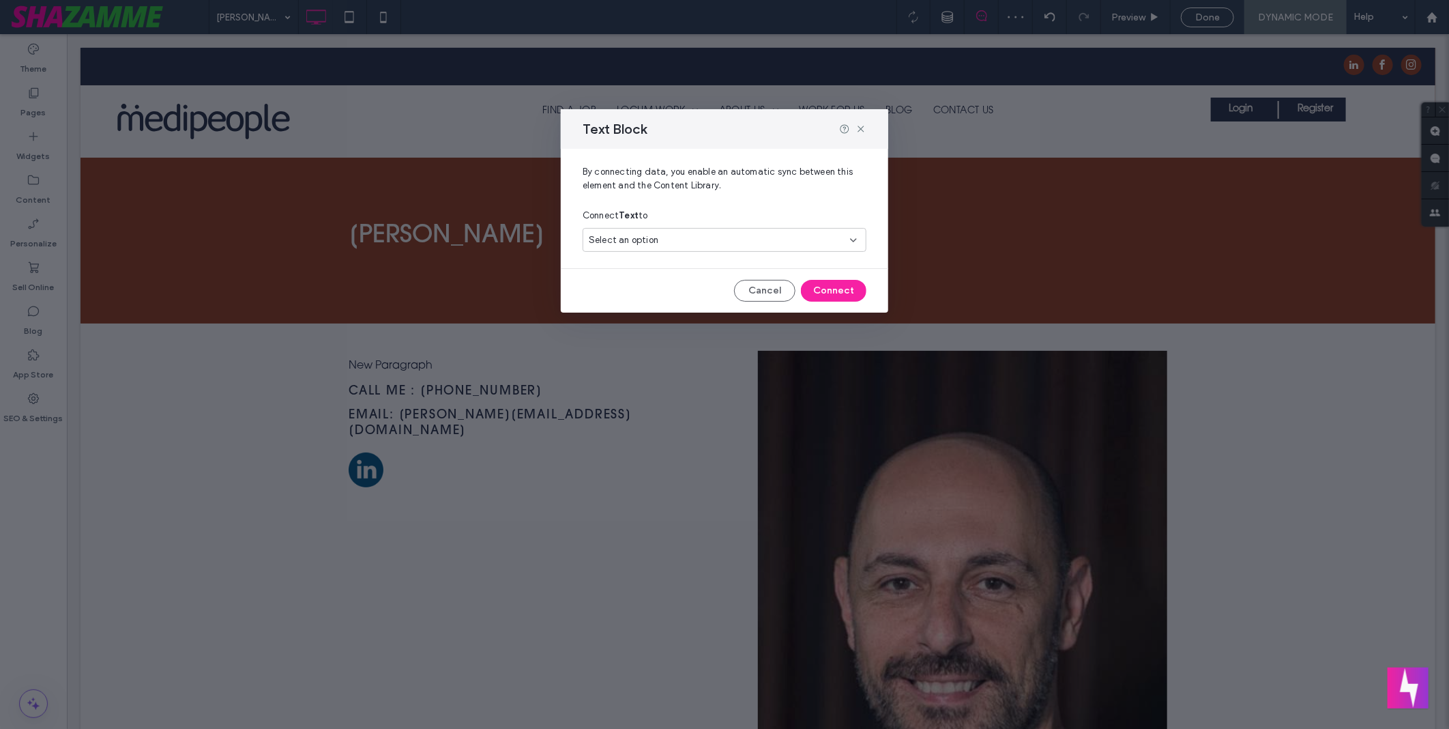
click at [724, 243] on div "Select an option" at bounding box center [716, 240] width 255 height 14
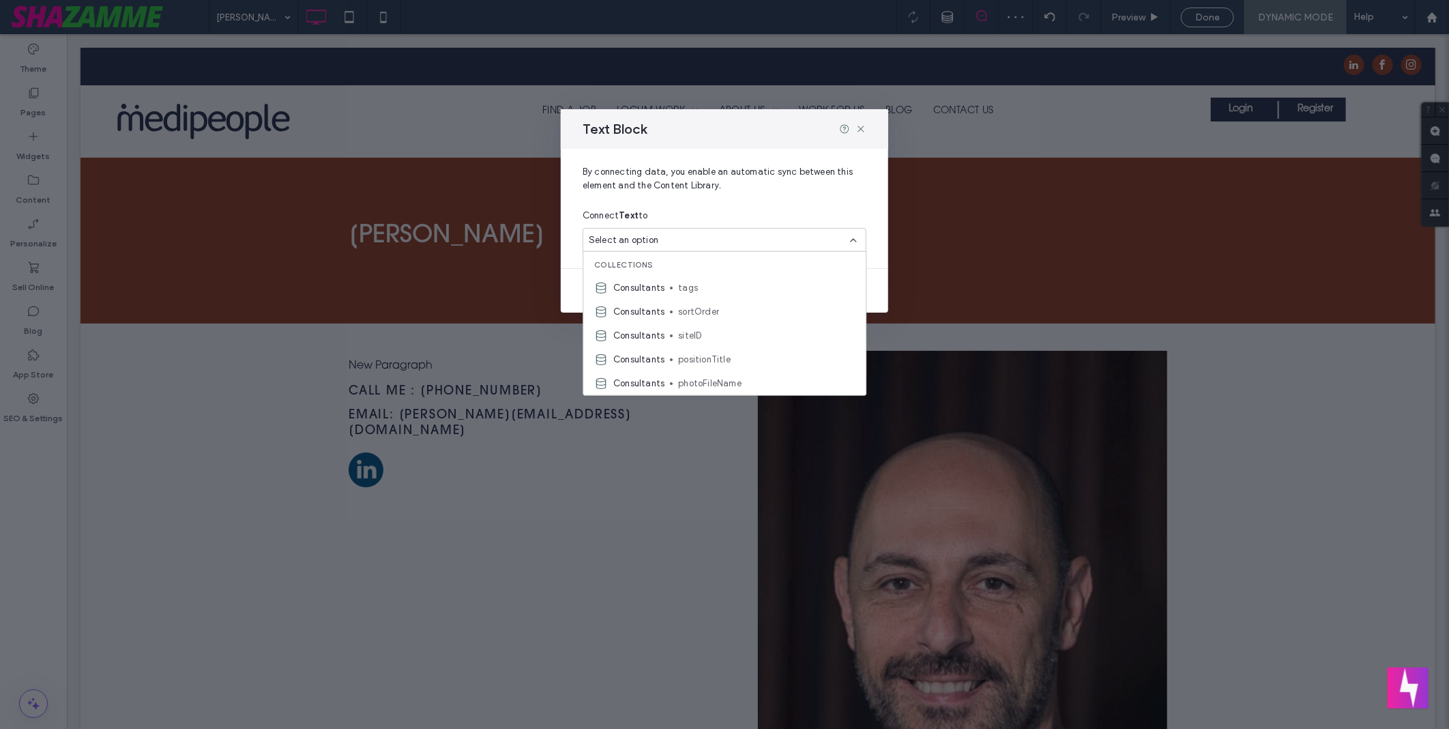
type input "*"
click at [779, 317] on span "fullDescription" at bounding box center [767, 323] width 177 height 14
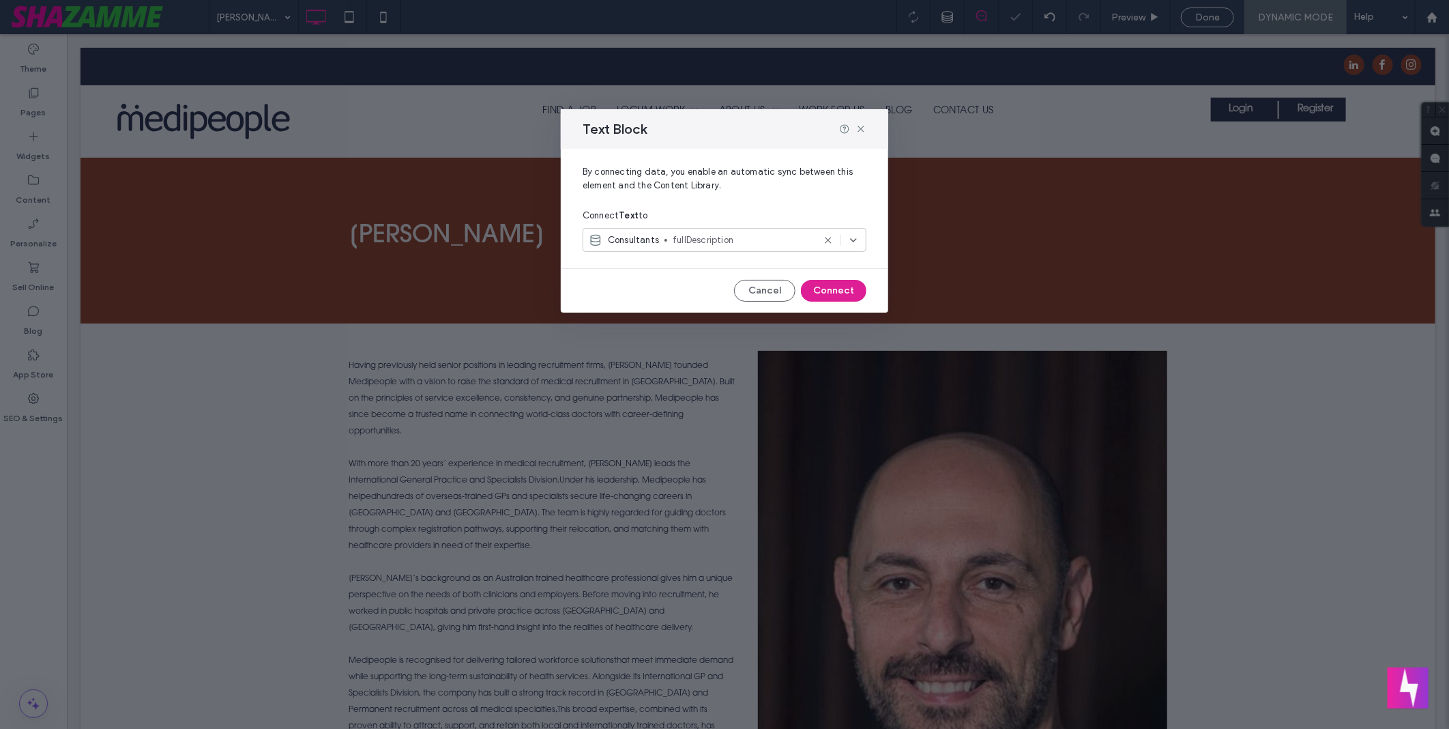
click at [854, 297] on button "Connect" at bounding box center [834, 291] width 66 height 22
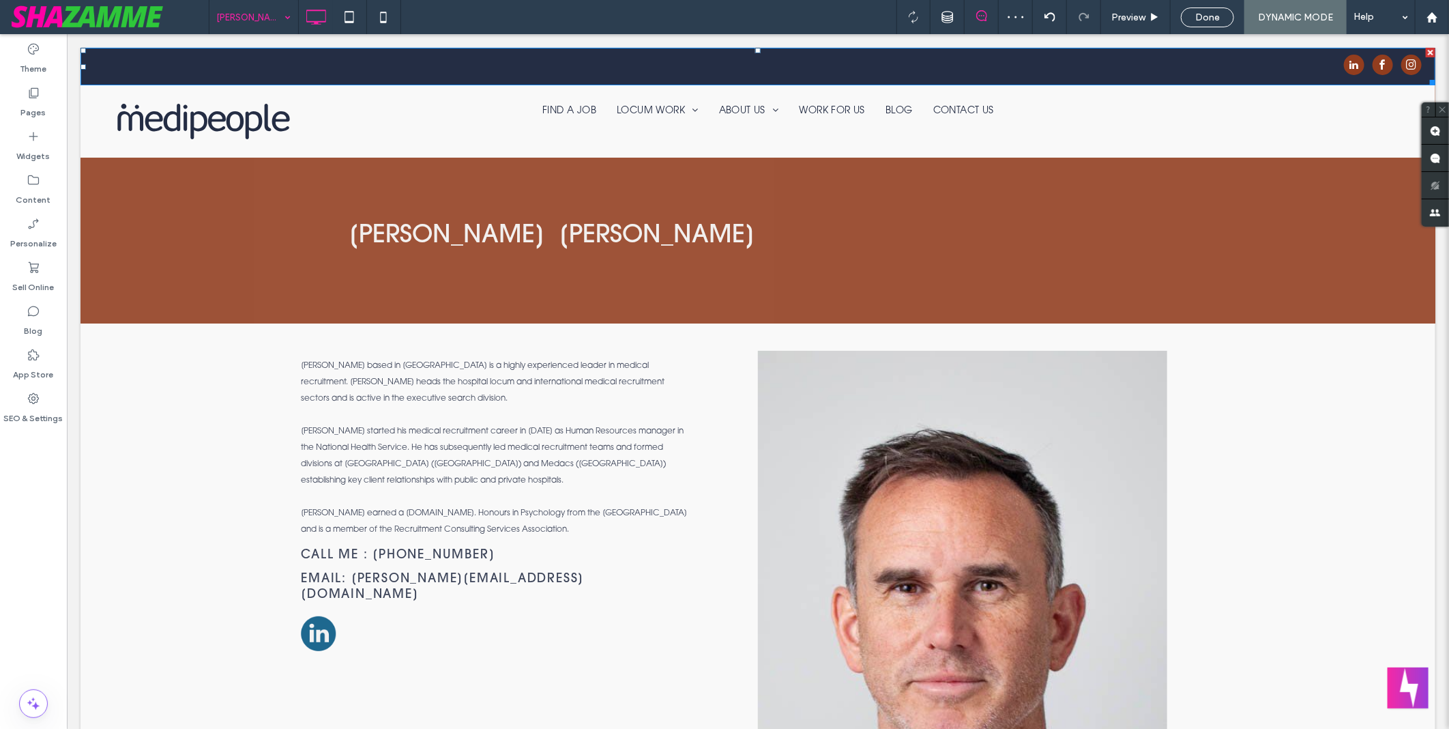
scroll to position [0, 0]
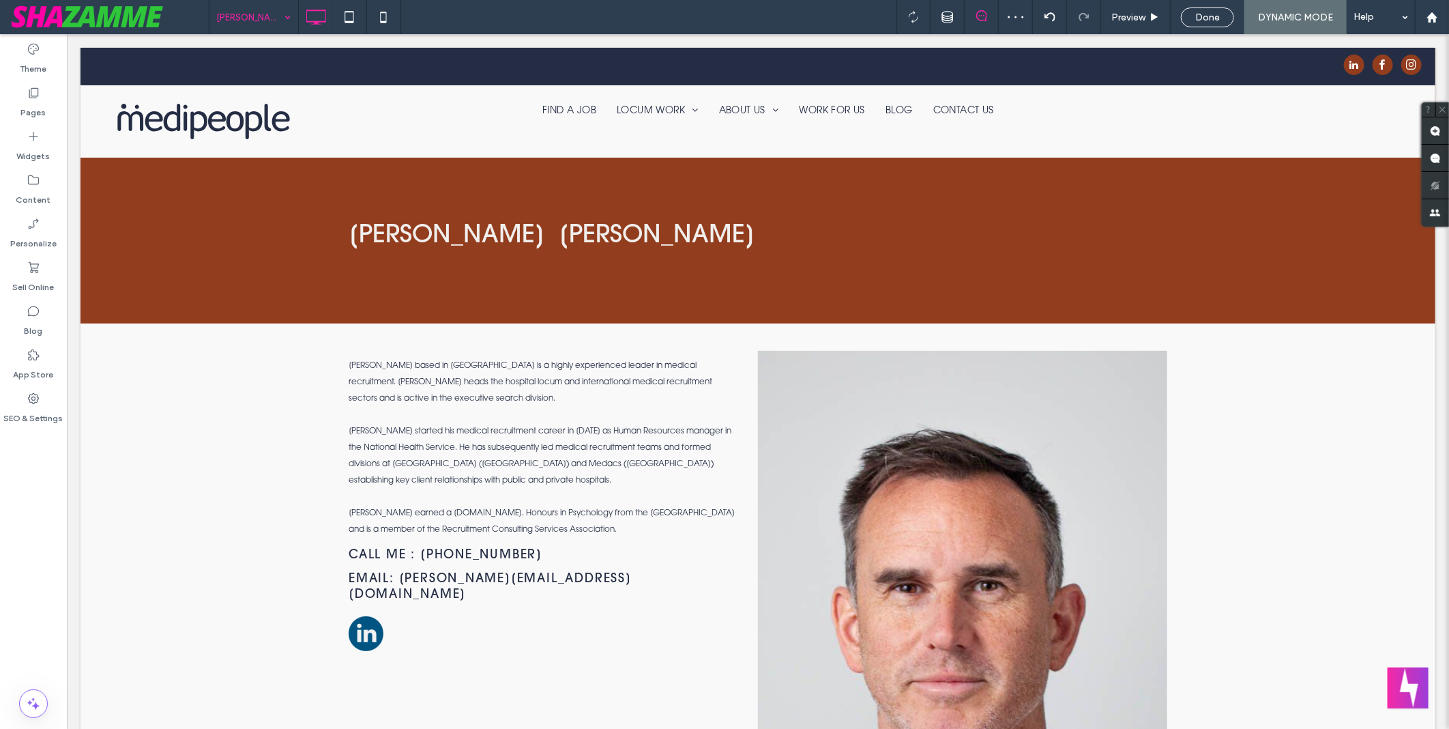
click at [244, 24] on input at bounding box center [250, 17] width 68 height 34
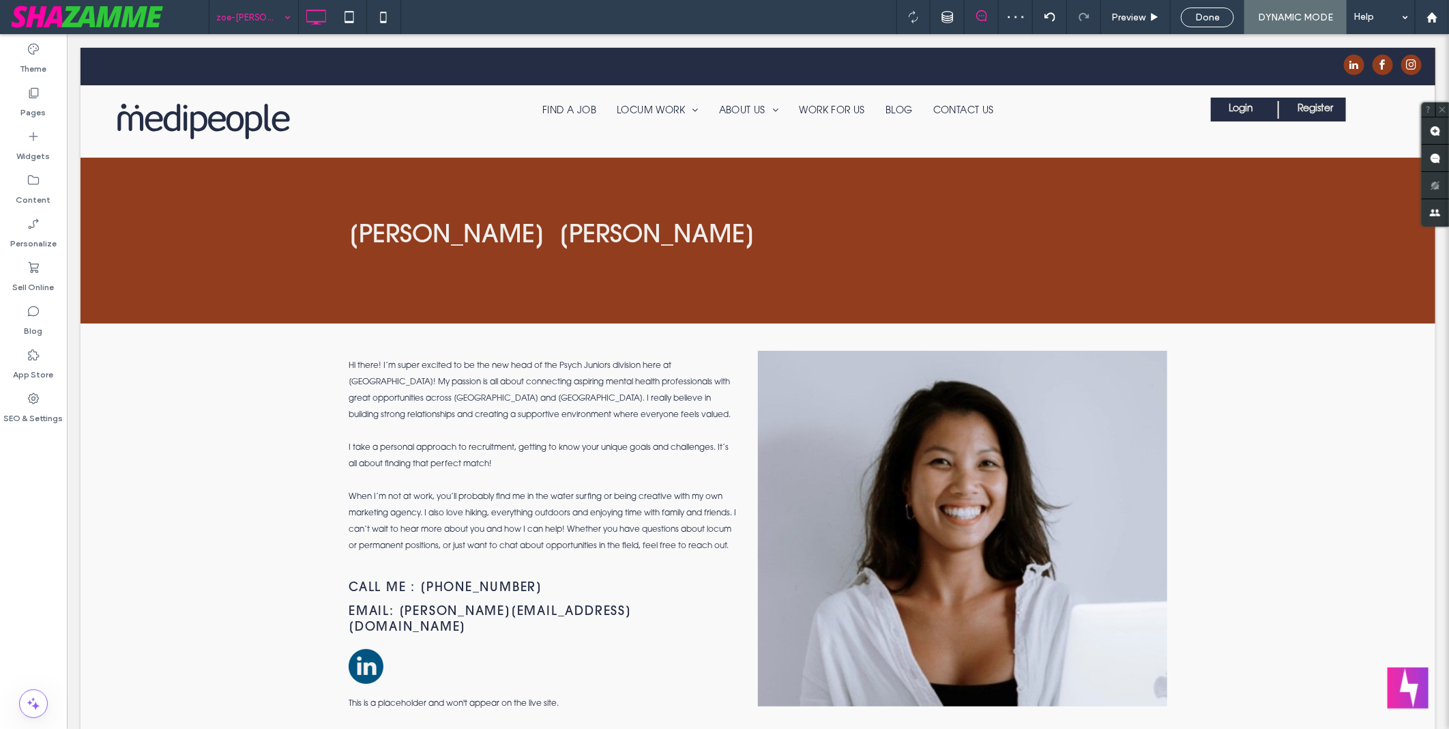
click at [254, 18] on input at bounding box center [250, 17] width 68 height 34
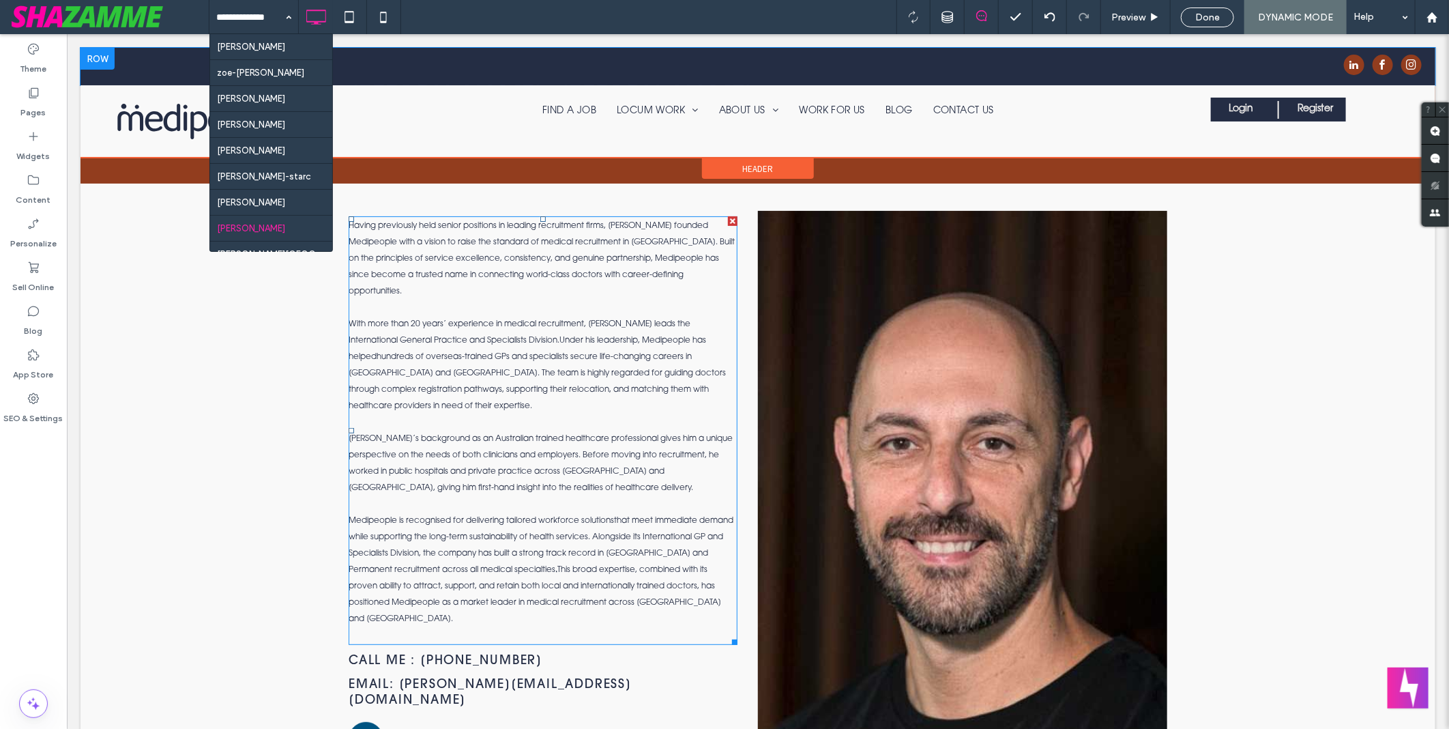
scroll to position [227, 0]
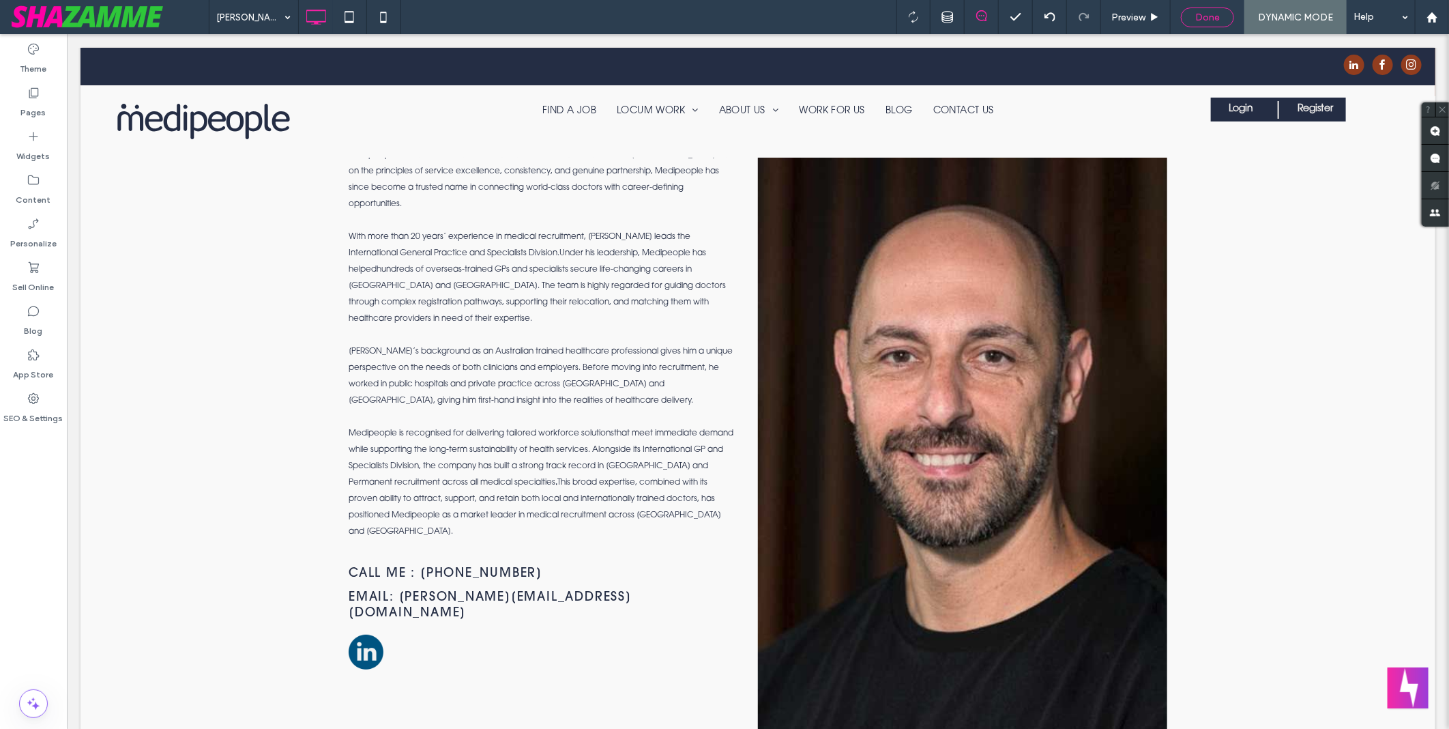
click at [1221, 16] on div "Done" at bounding box center [1208, 18] width 52 height 12
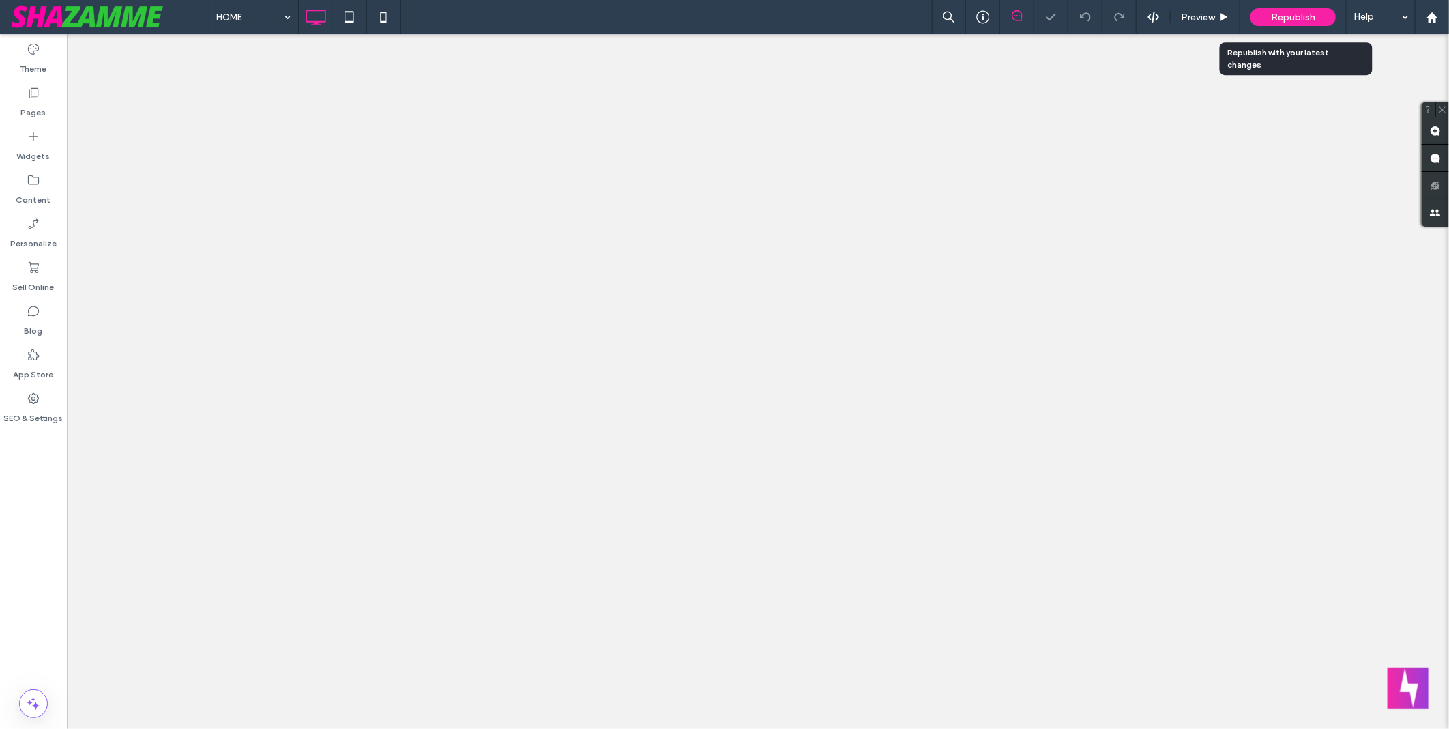
click at [1301, 14] on span "Republish" at bounding box center [1293, 18] width 44 height 12
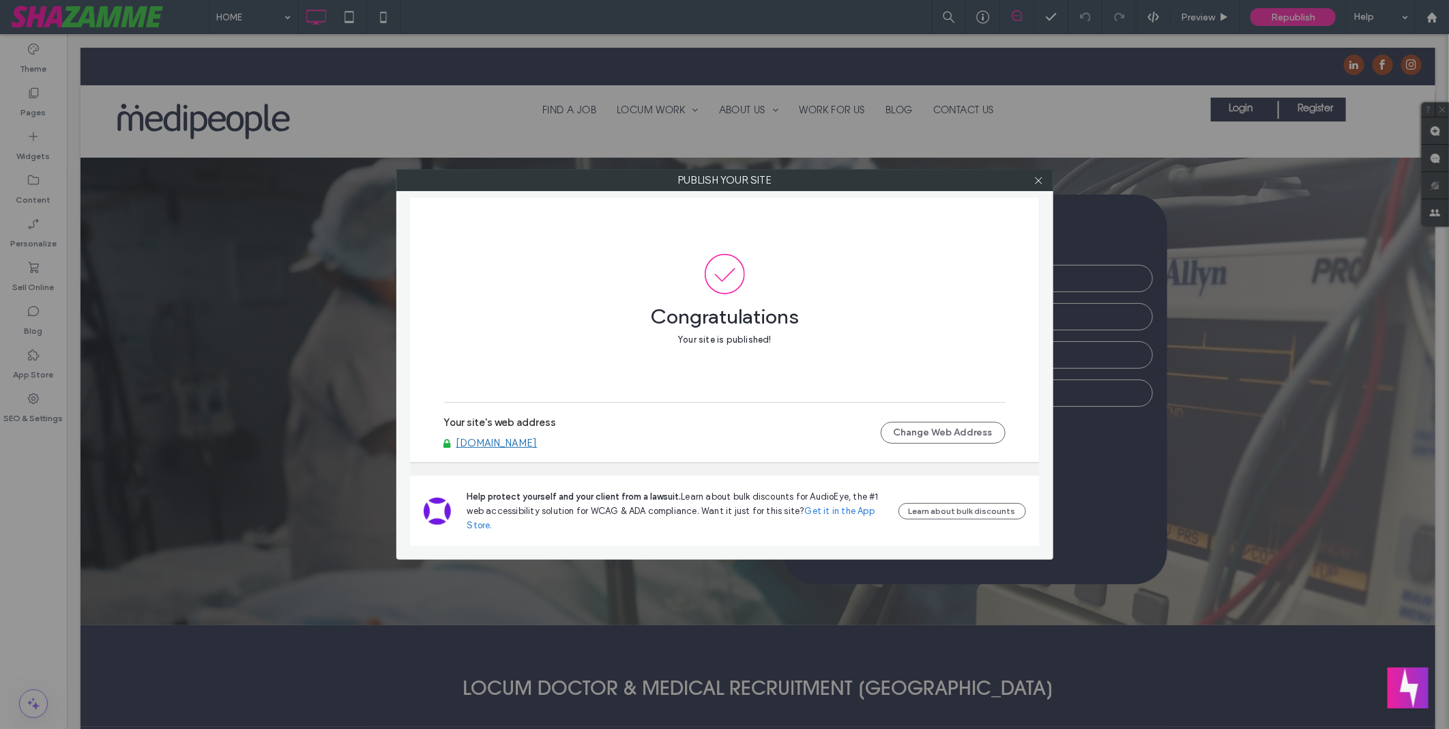
click at [533, 444] on link "www.medipeople.com.au" at bounding box center [497, 443] width 81 height 12
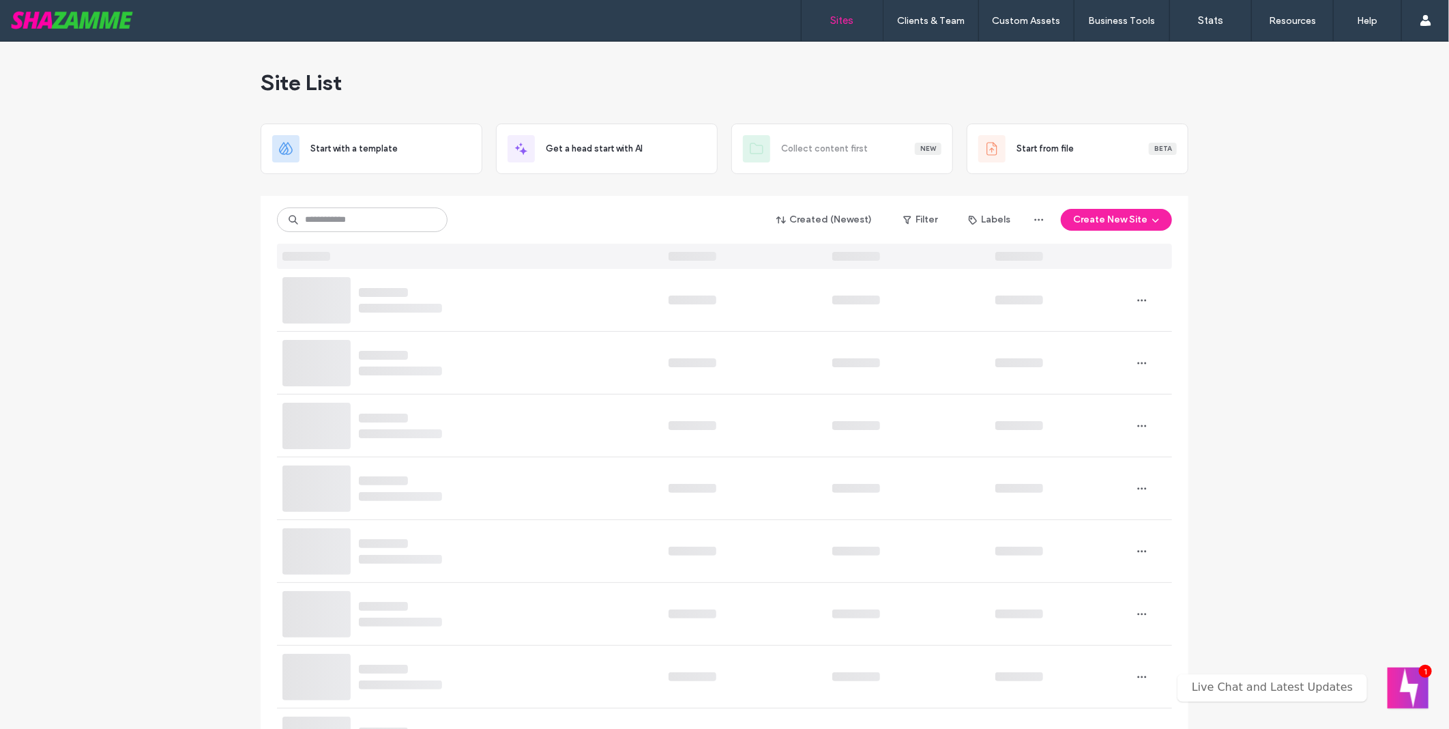
click at [341, 244] on div at bounding box center [467, 256] width 381 height 25
click at [369, 232] on input at bounding box center [362, 219] width 171 height 25
type input "*******"
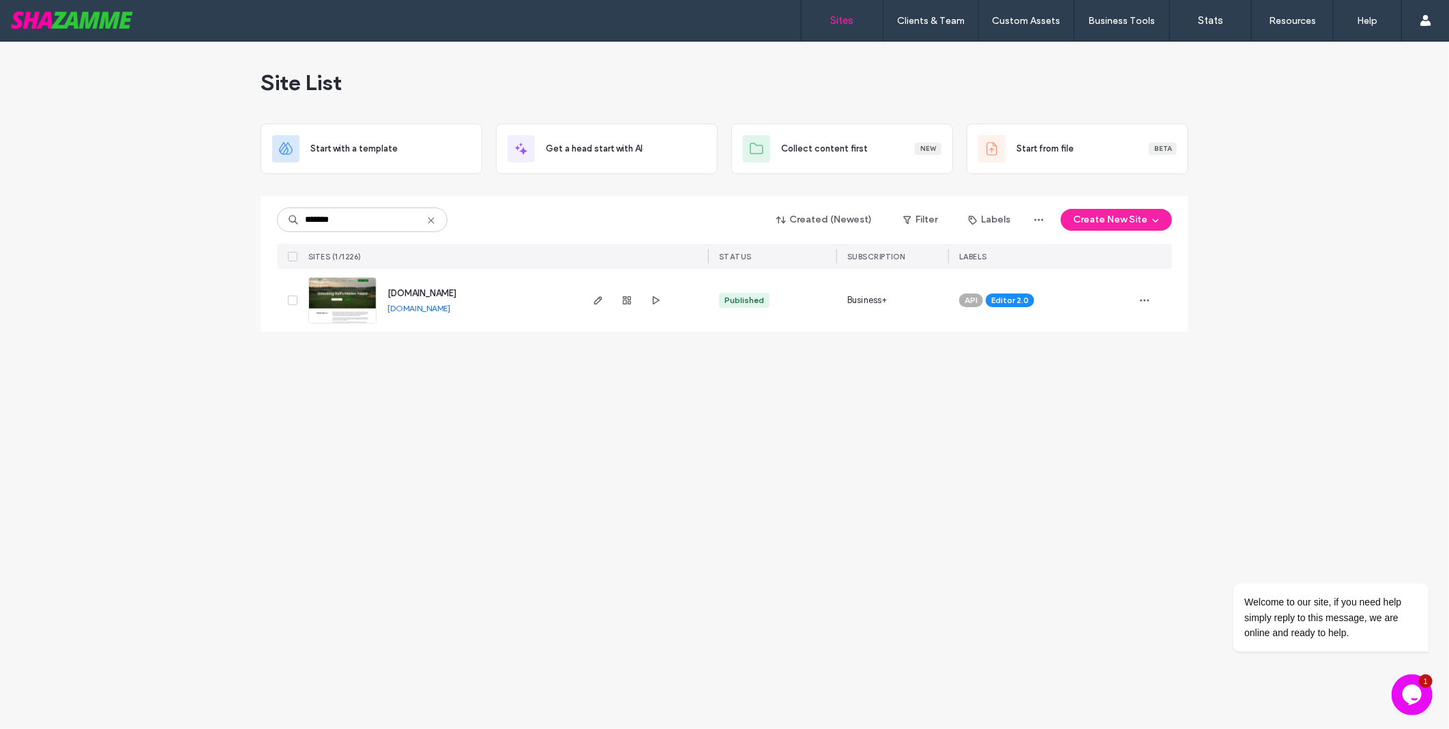
click at [448, 308] on link "www.thegolfinglink.com" at bounding box center [419, 308] width 63 height 10
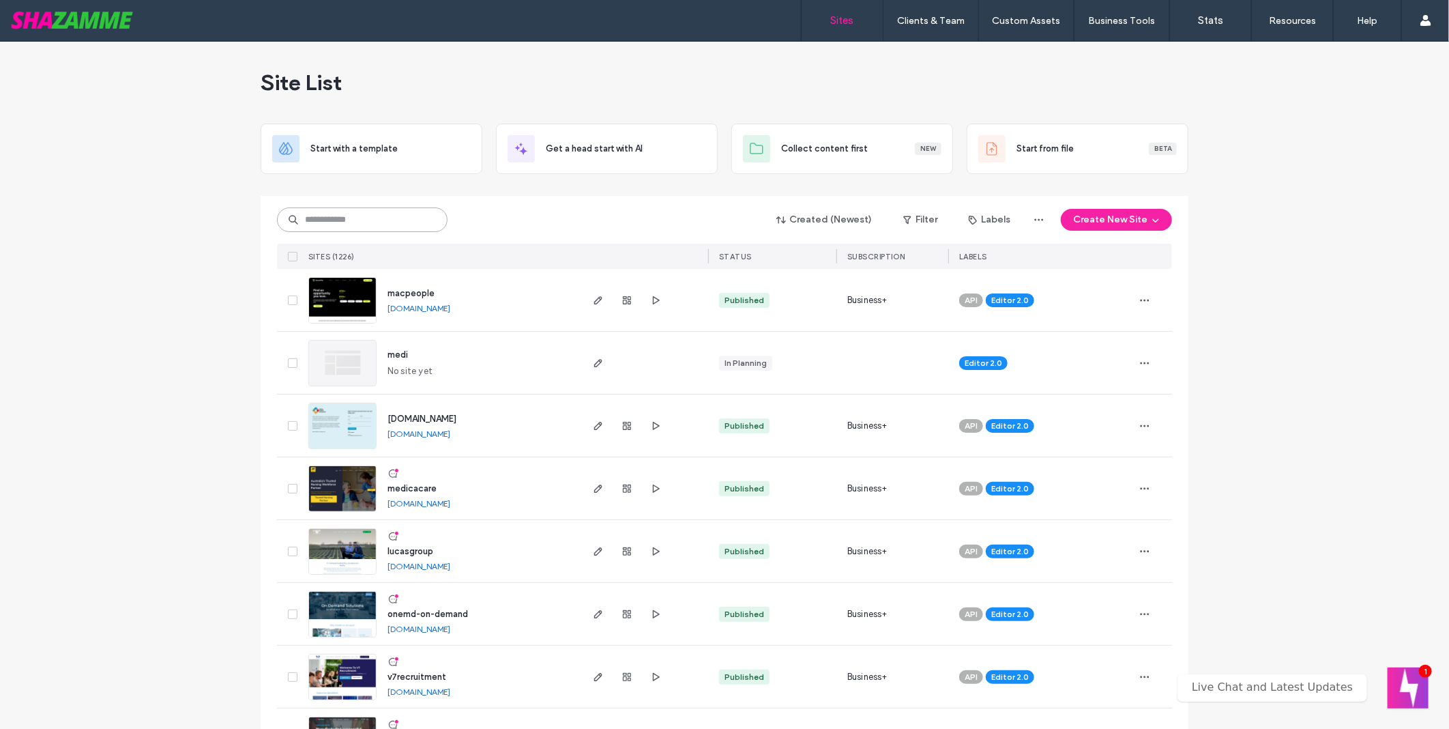
click at [399, 232] on input at bounding box center [362, 219] width 171 height 25
